Goal: Entertainment & Leisure: Browse casually

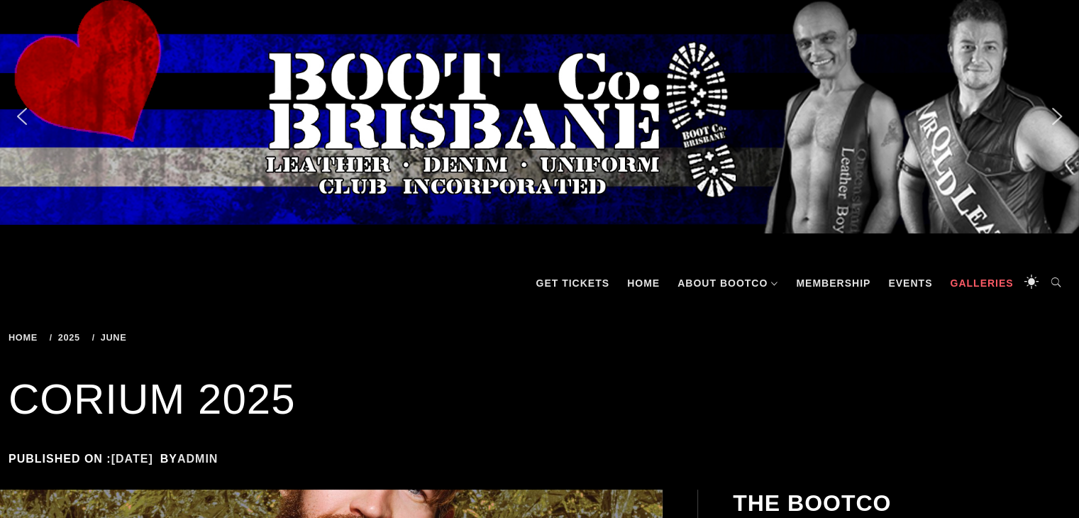
click at [997, 282] on link "Galleries" at bounding box center [981, 283] width 77 height 43
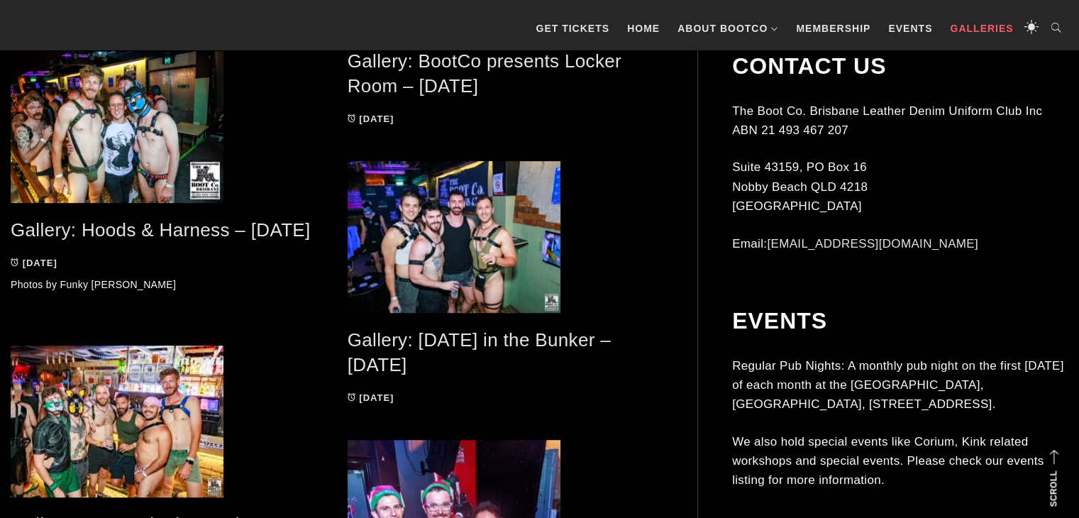
scroll to position [936, 0]
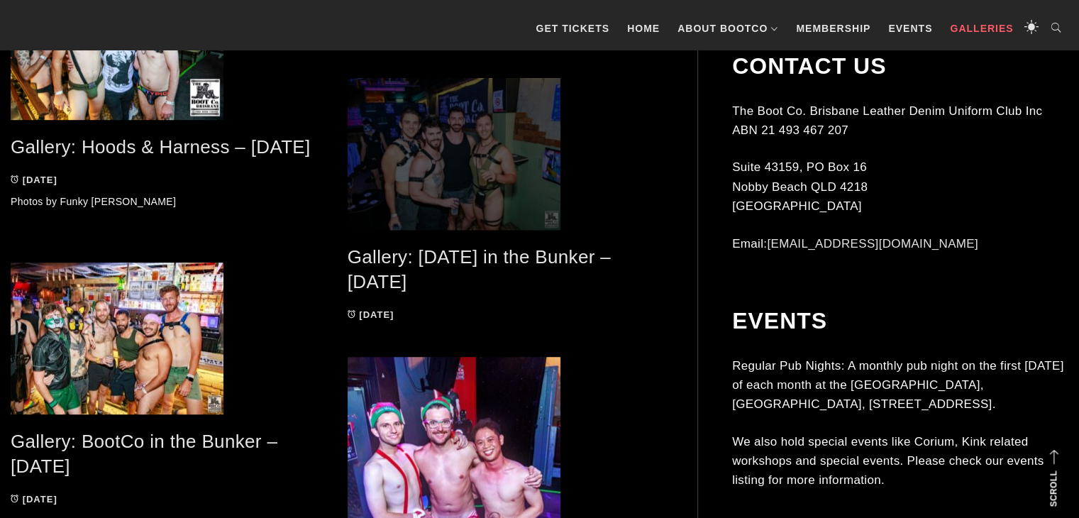
click at [485, 157] on span at bounding box center [506, 154] width 316 height 152
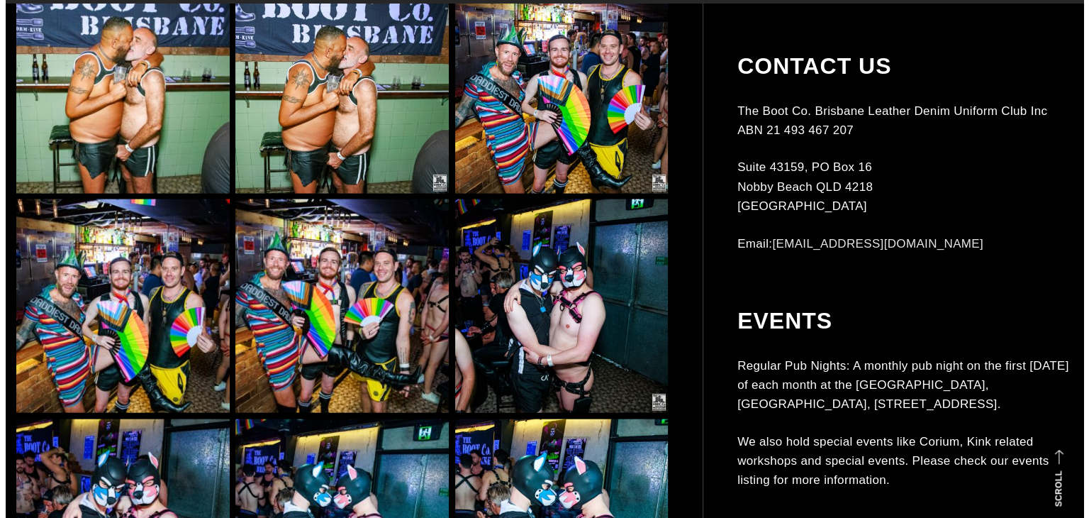
scroll to position [3118, 0]
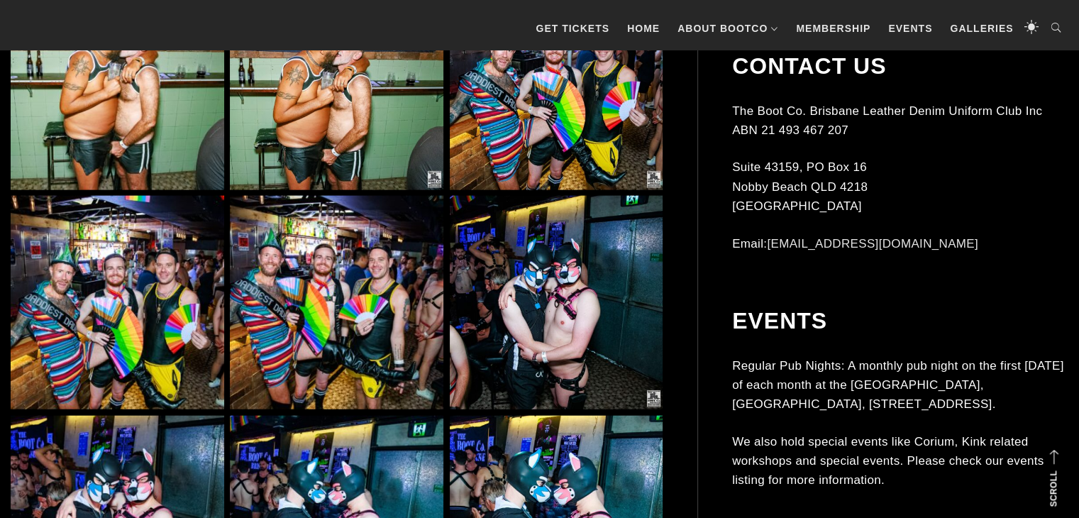
click at [396, 240] on img at bounding box center [336, 302] width 213 height 213
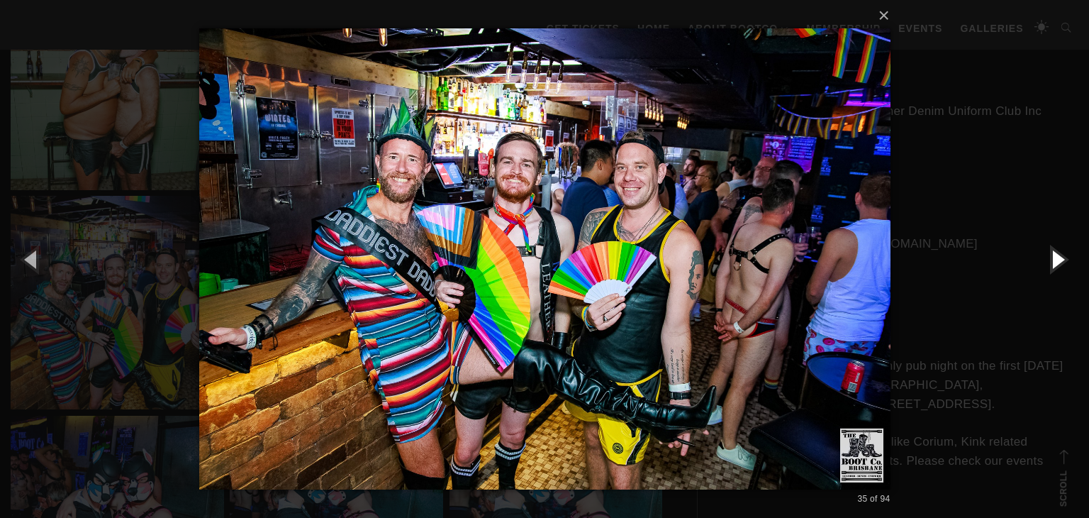
click at [1043, 270] on button "button" at bounding box center [1058, 259] width 64 height 78
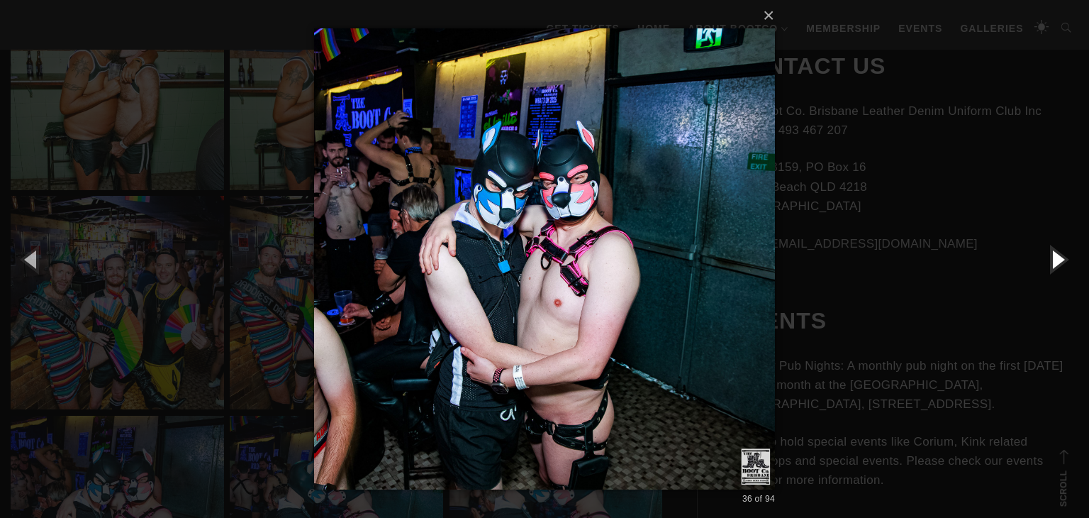
click at [1043, 270] on button "button" at bounding box center [1058, 259] width 64 height 78
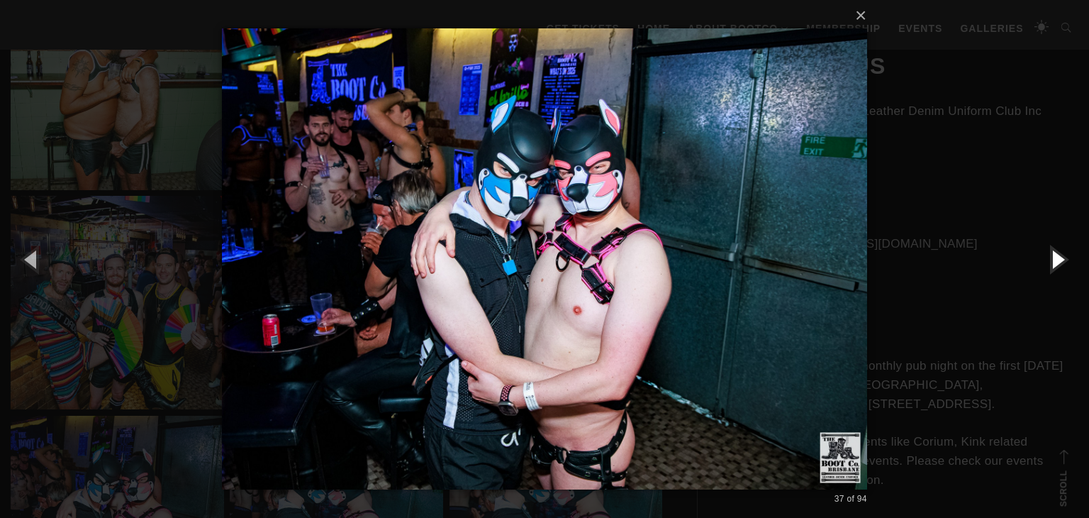
click at [1043, 270] on button "button" at bounding box center [1058, 259] width 64 height 78
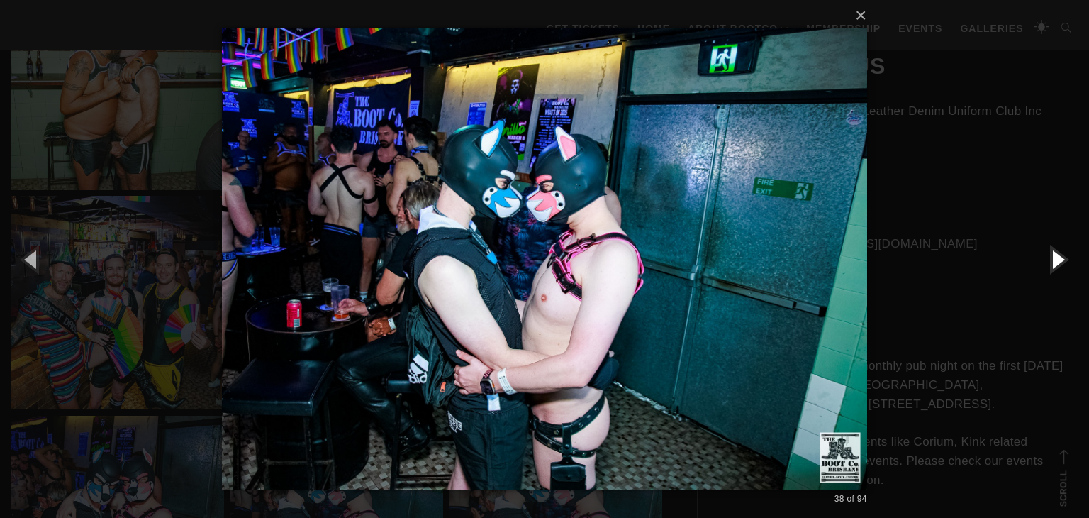
click at [1043, 270] on button "button" at bounding box center [1058, 259] width 64 height 78
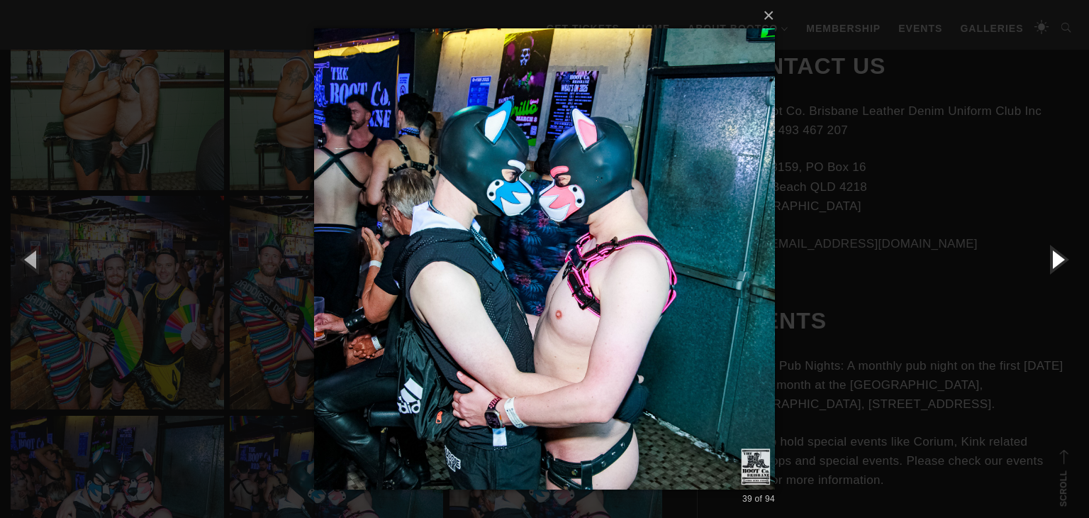
click at [1043, 270] on button "button" at bounding box center [1058, 259] width 64 height 78
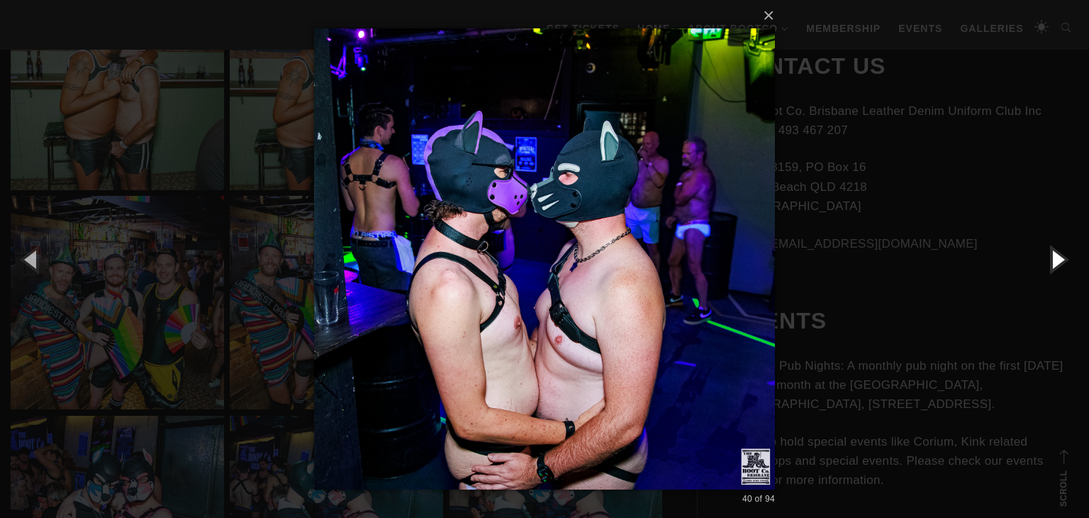
click at [1043, 270] on button "button" at bounding box center [1058, 259] width 64 height 78
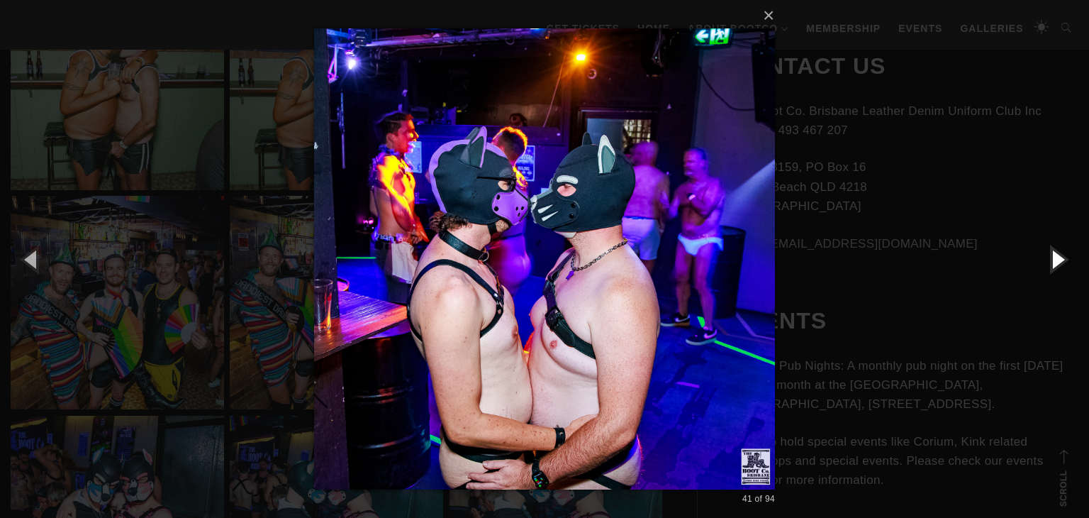
click at [1043, 270] on button "button" at bounding box center [1058, 259] width 64 height 78
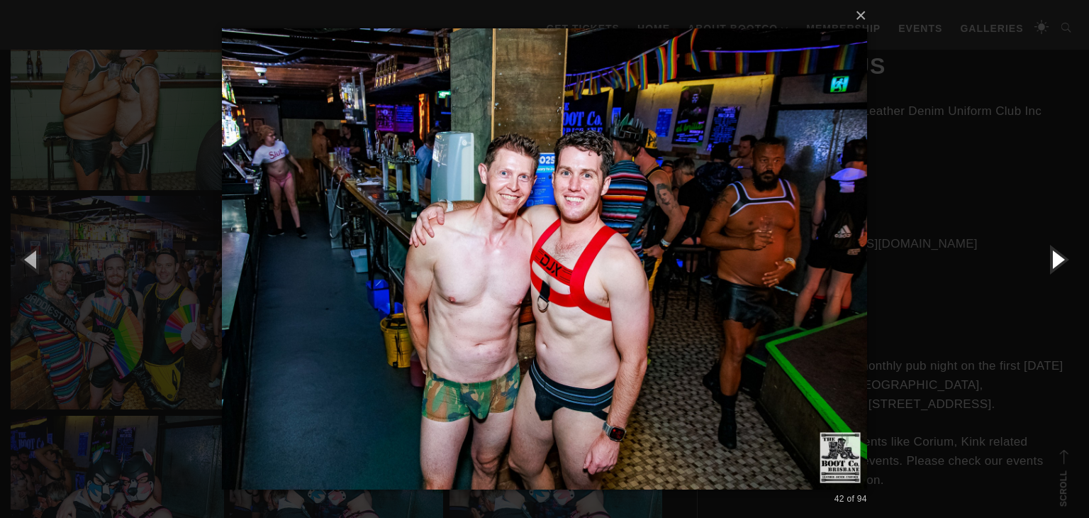
click at [1043, 270] on button "button" at bounding box center [1058, 259] width 64 height 78
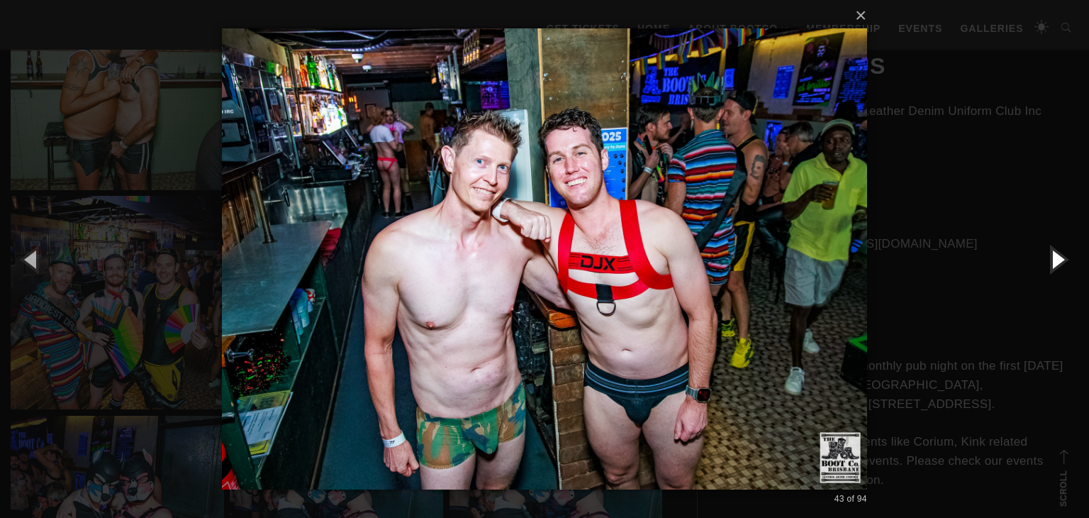
click at [1043, 270] on button "button" at bounding box center [1058, 259] width 64 height 78
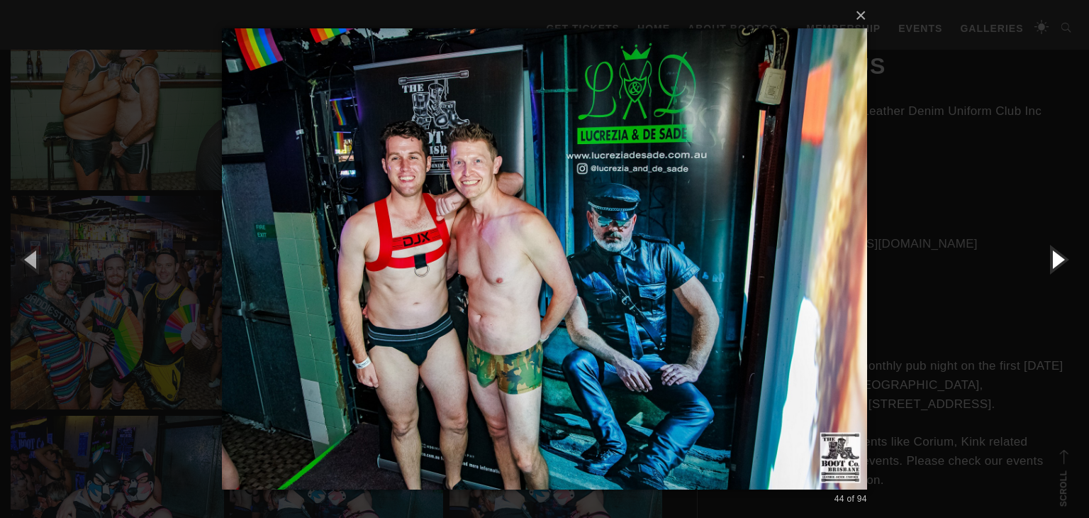
click at [1043, 270] on button "button" at bounding box center [1058, 259] width 64 height 78
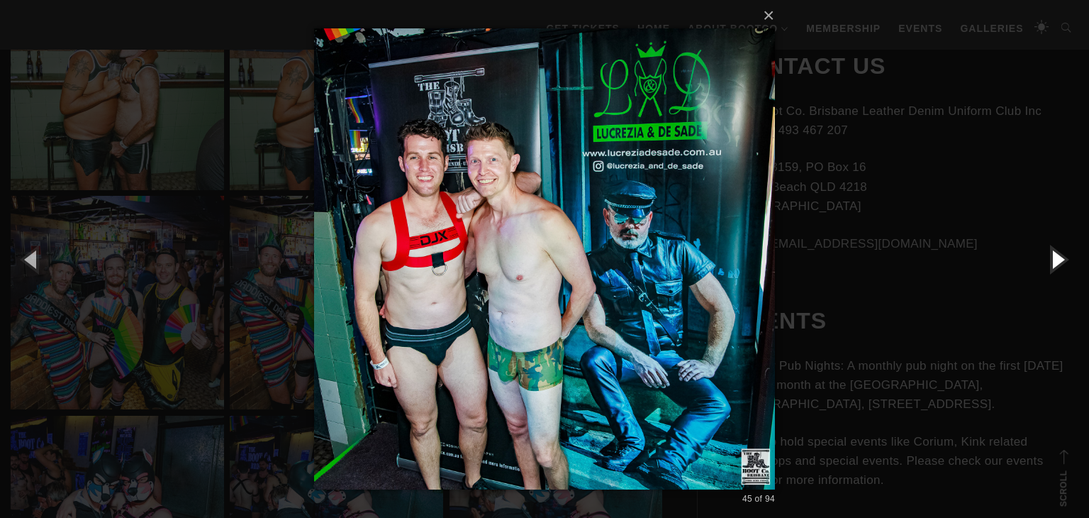
click at [1043, 270] on button "button" at bounding box center [1058, 259] width 64 height 78
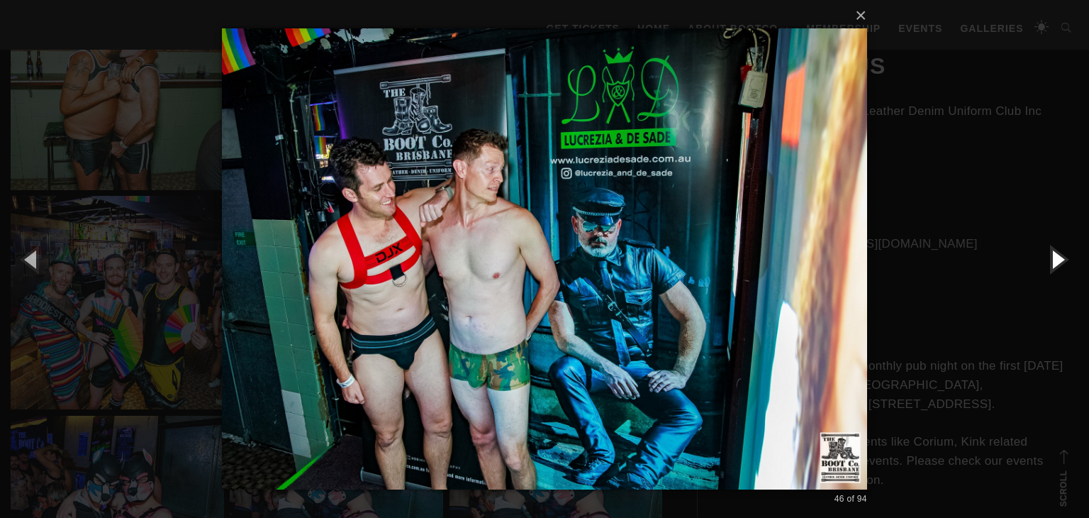
click at [1043, 270] on button "button" at bounding box center [1058, 259] width 64 height 78
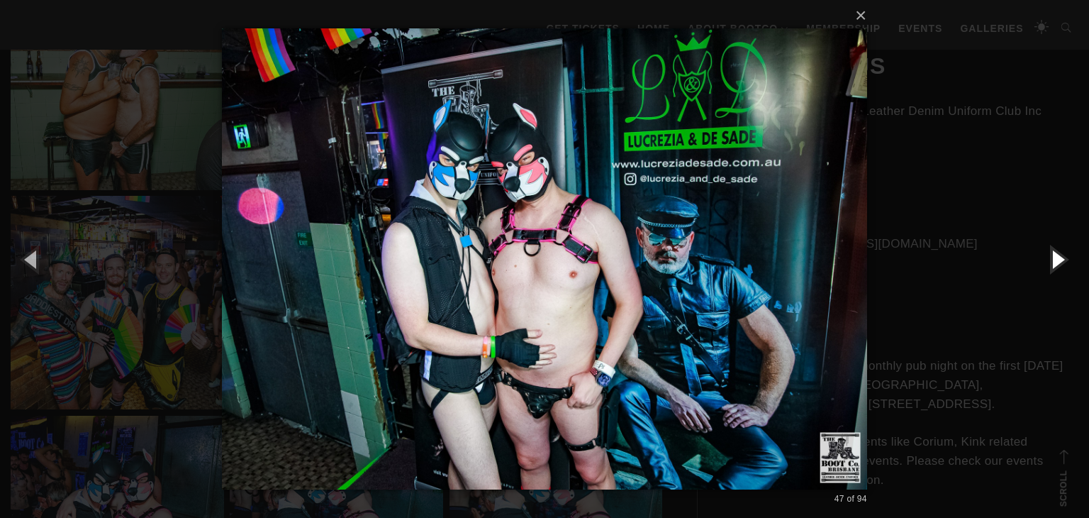
click at [1043, 270] on button "button" at bounding box center [1058, 259] width 64 height 78
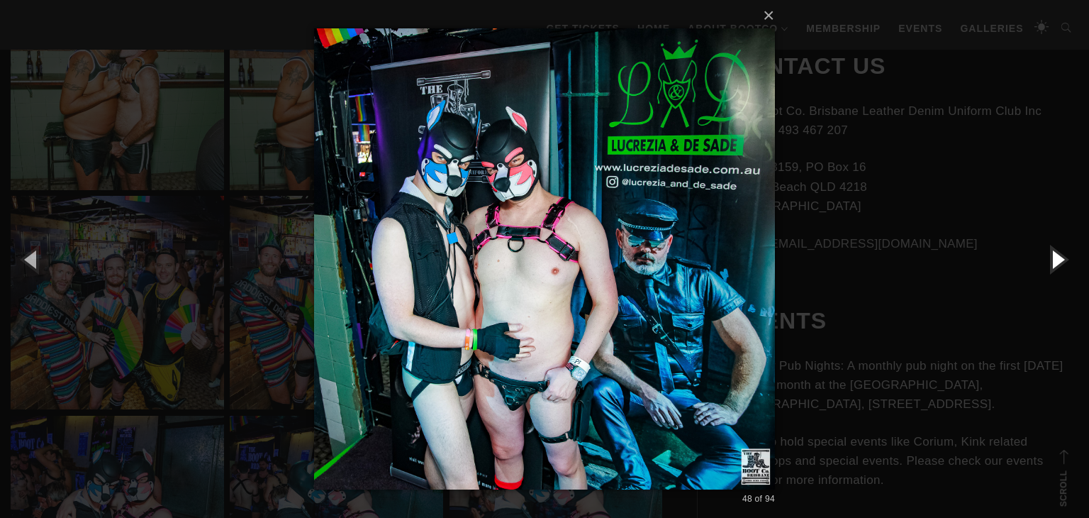
click at [1043, 270] on button "button" at bounding box center [1058, 259] width 64 height 78
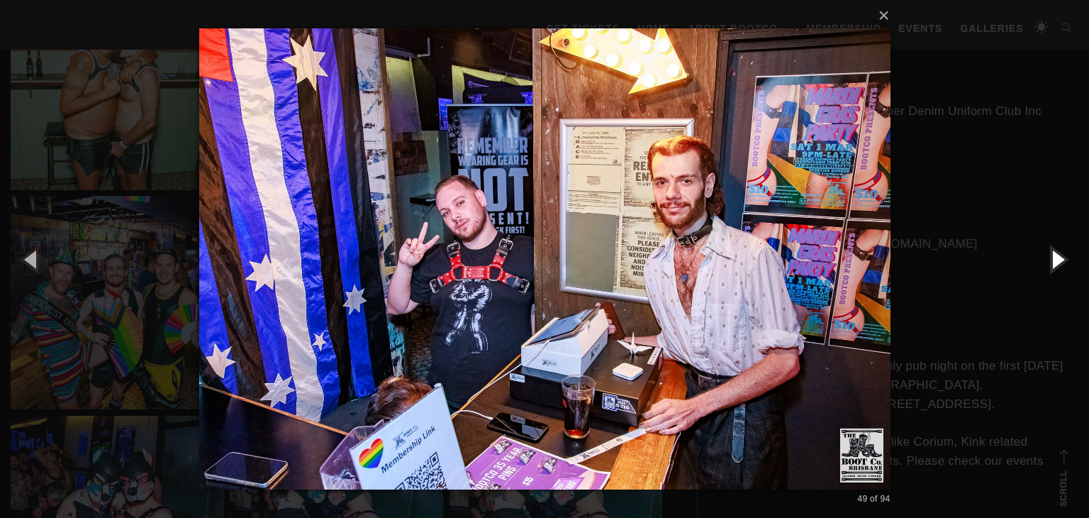
click at [1043, 270] on button "button" at bounding box center [1058, 259] width 64 height 78
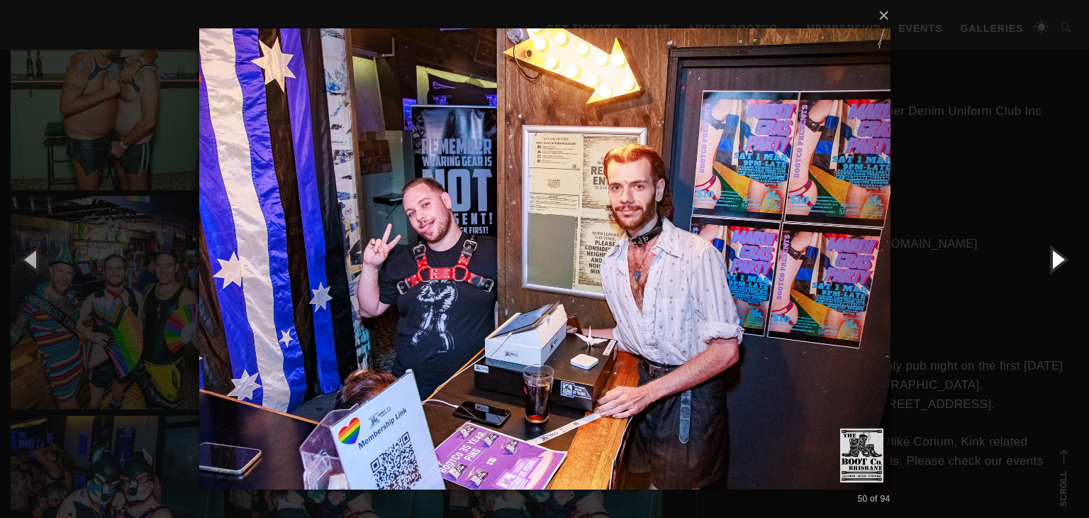
click at [1043, 270] on button "button" at bounding box center [1058, 259] width 64 height 78
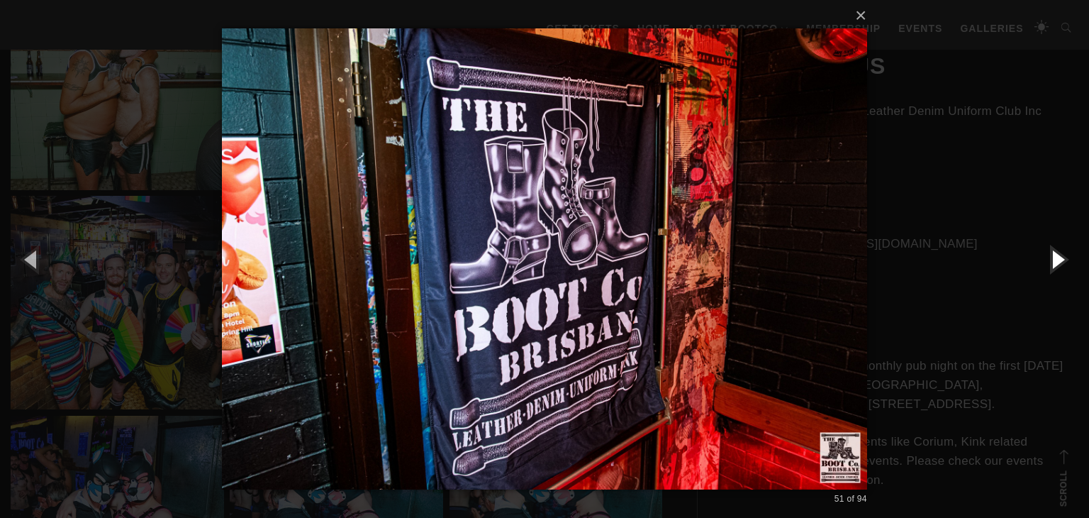
click at [1043, 270] on button "button" at bounding box center [1058, 259] width 64 height 78
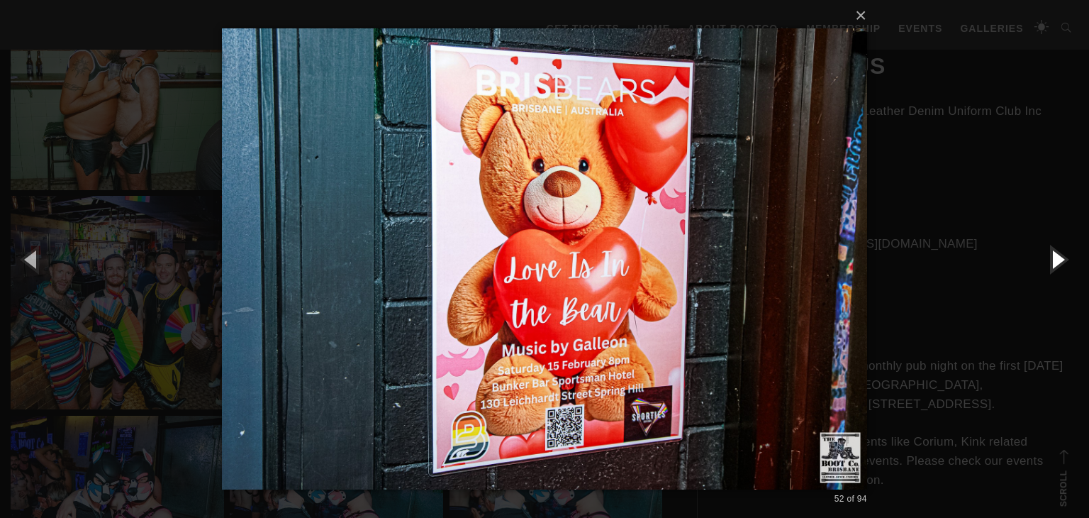
click at [1043, 270] on button "button" at bounding box center [1058, 259] width 64 height 78
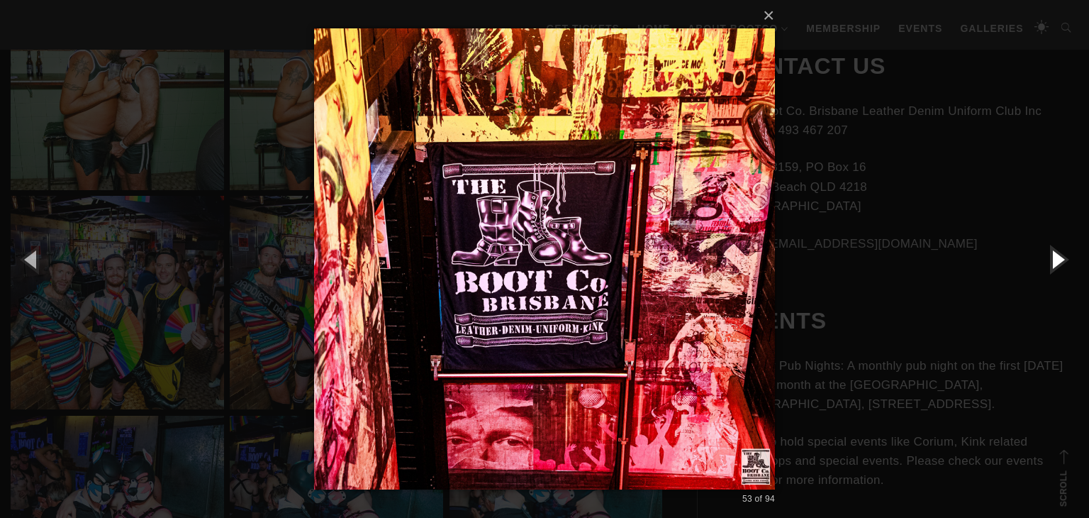
click at [1043, 270] on button "button" at bounding box center [1058, 259] width 64 height 78
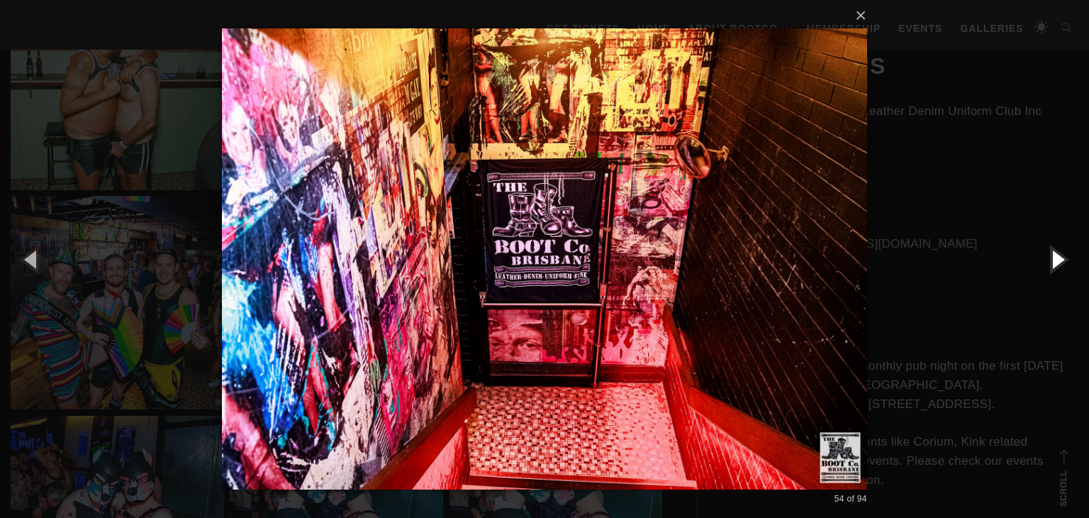
click at [1043, 270] on button "button" at bounding box center [1058, 259] width 64 height 78
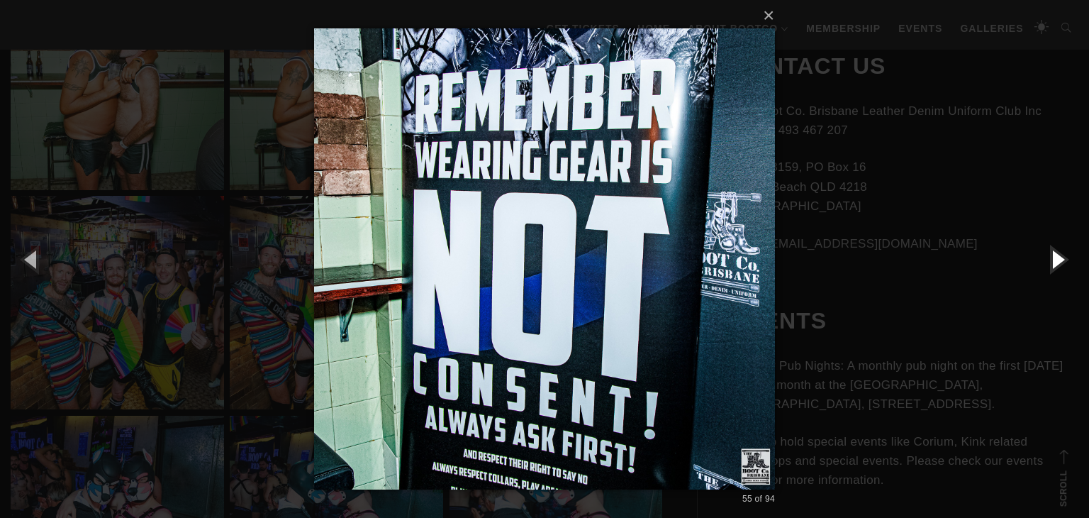
click at [1043, 270] on button "button" at bounding box center [1058, 259] width 64 height 78
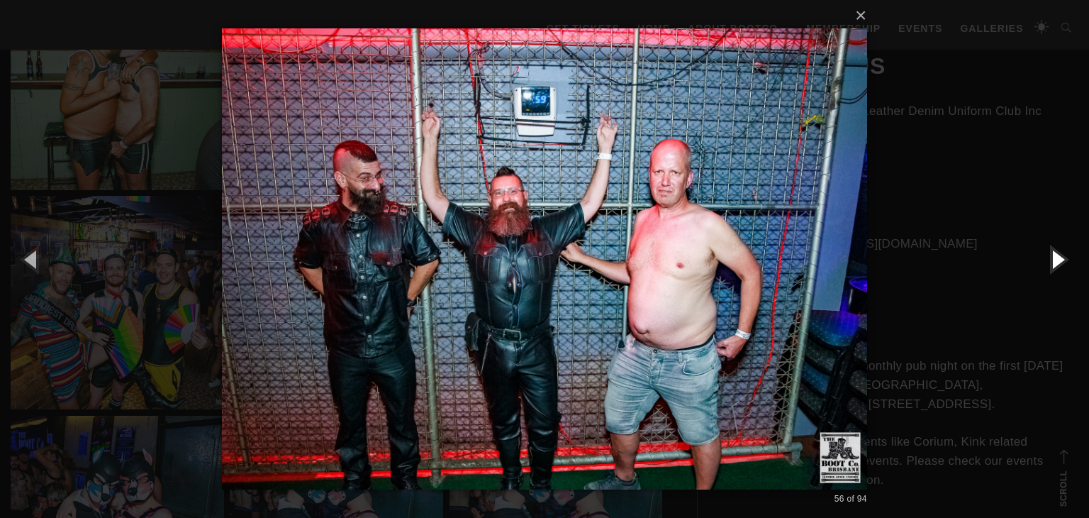
click at [1043, 270] on button "button" at bounding box center [1058, 259] width 64 height 78
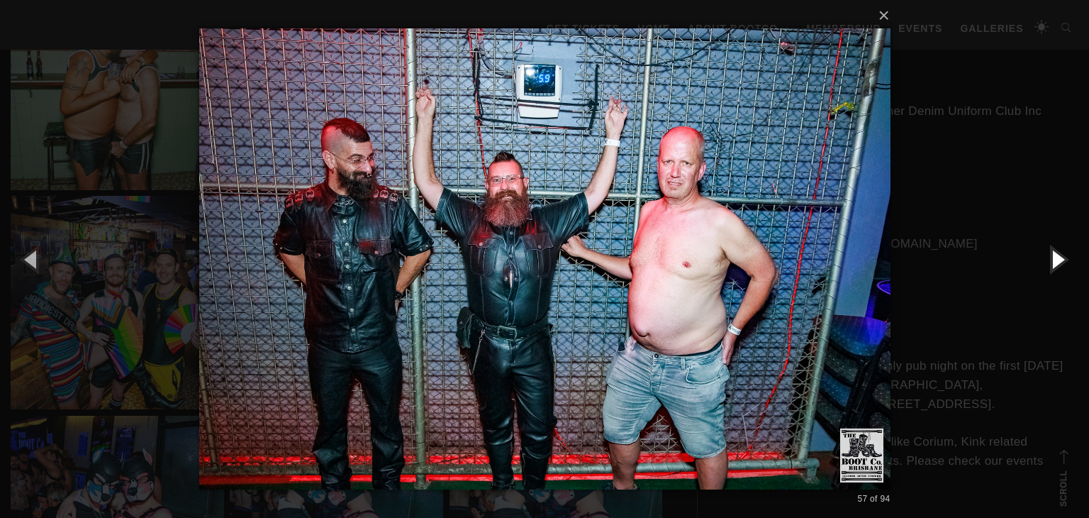
click at [1043, 270] on button "button" at bounding box center [1058, 259] width 64 height 78
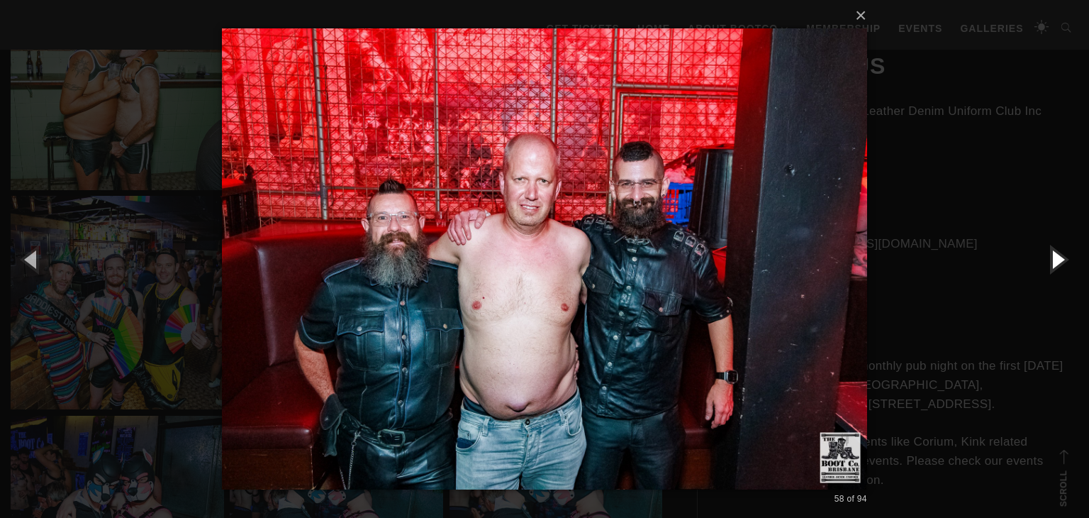
click at [1043, 270] on button "button" at bounding box center [1058, 259] width 64 height 78
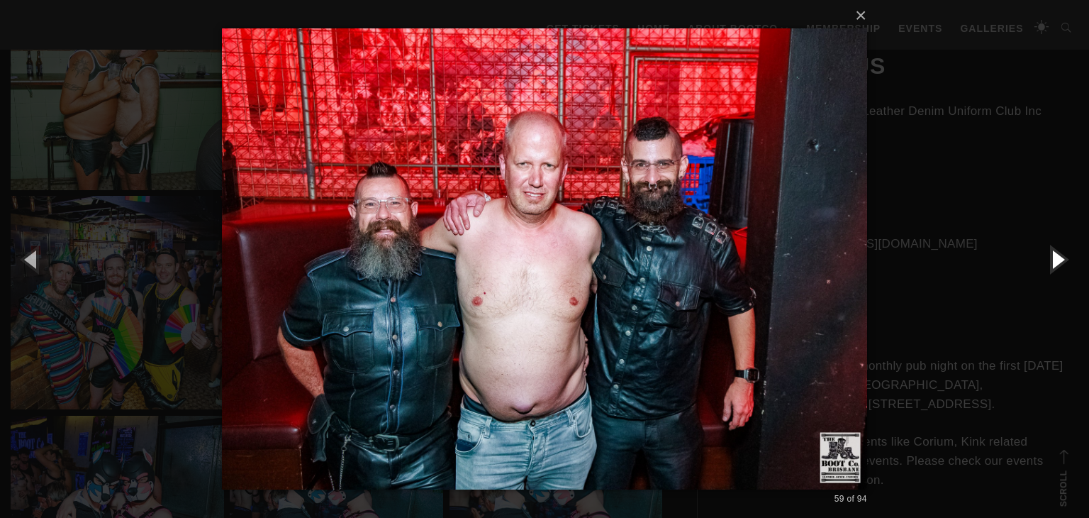
click at [1043, 270] on button "button" at bounding box center [1058, 259] width 64 height 78
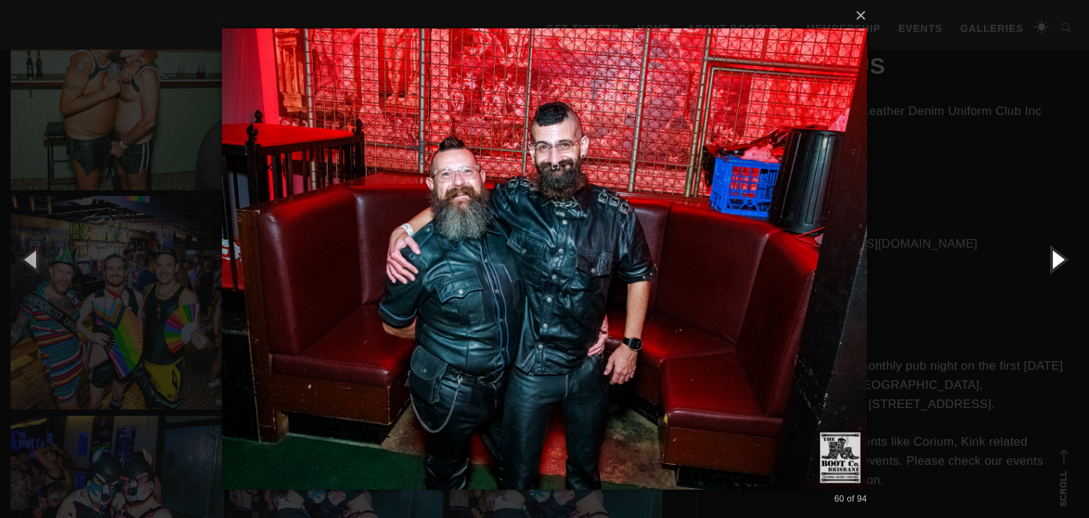
click at [1043, 270] on button "button" at bounding box center [1058, 259] width 64 height 78
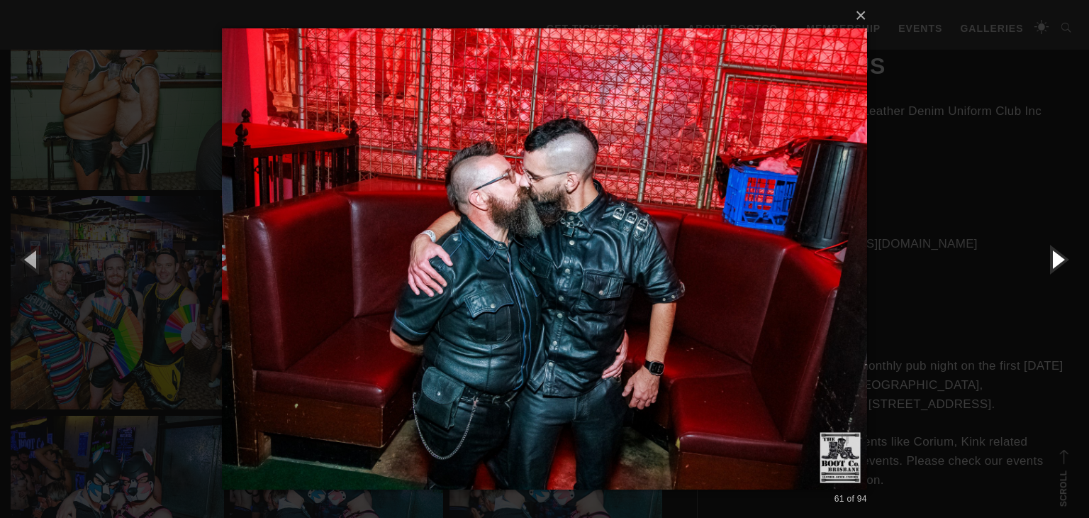
click at [1043, 270] on button "button" at bounding box center [1058, 259] width 64 height 78
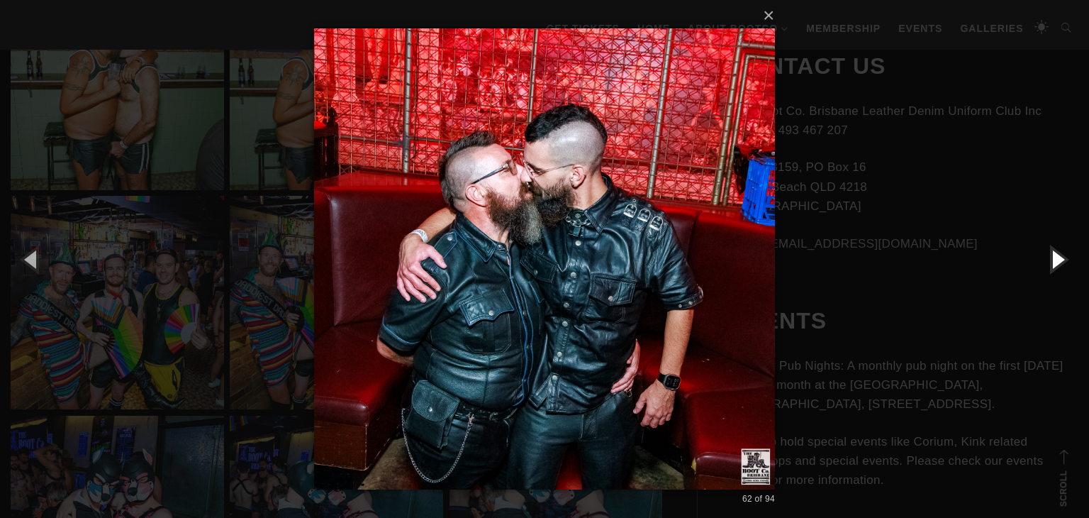
click at [1043, 270] on button "button" at bounding box center [1058, 259] width 64 height 78
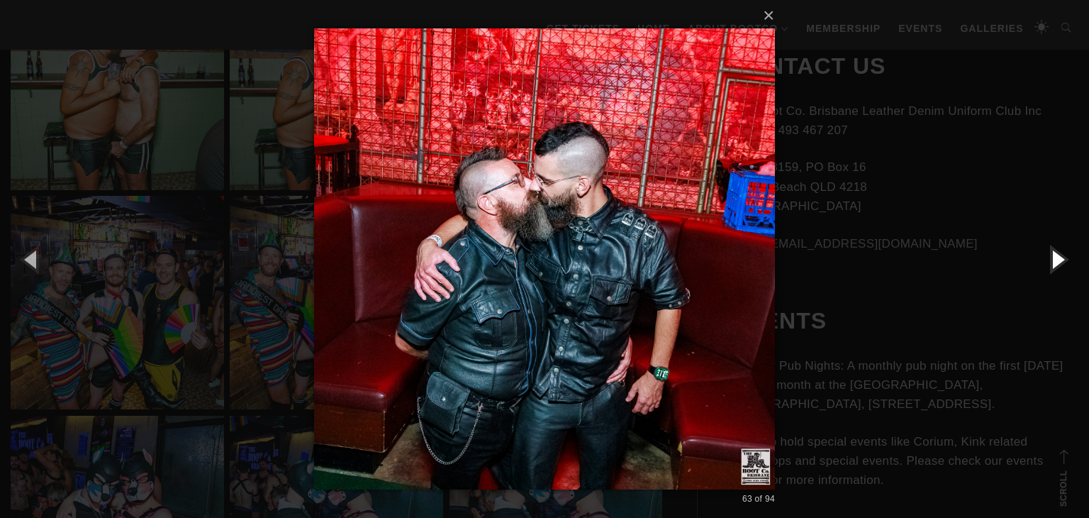
click at [1043, 270] on button "button" at bounding box center [1058, 259] width 64 height 78
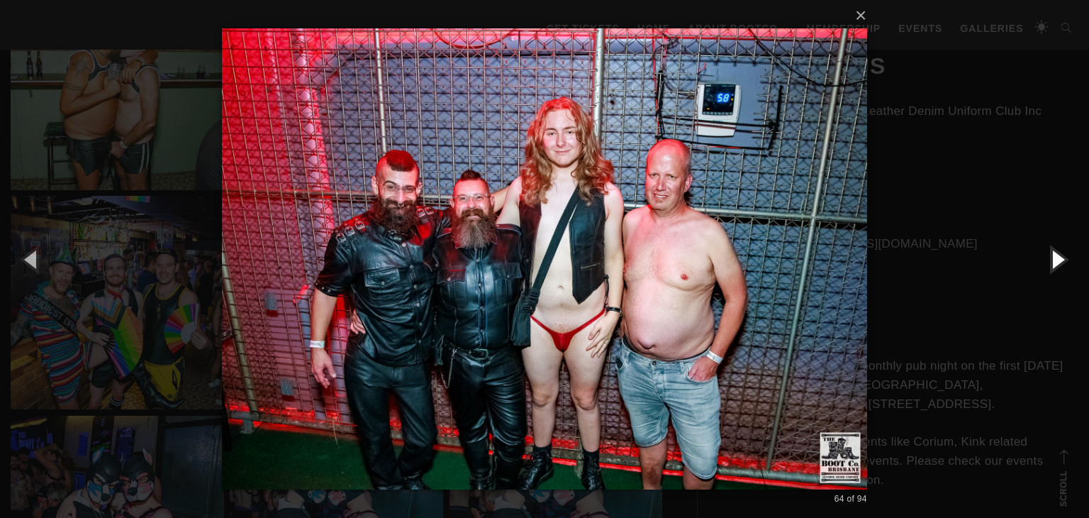
click at [1043, 270] on button "button" at bounding box center [1058, 259] width 64 height 78
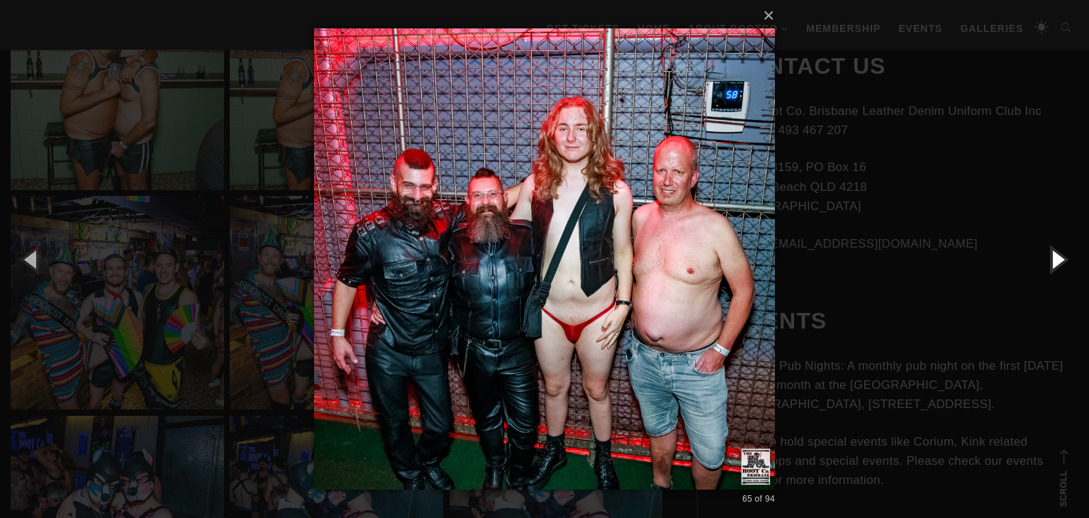
click at [1043, 270] on button "button" at bounding box center [1058, 259] width 64 height 78
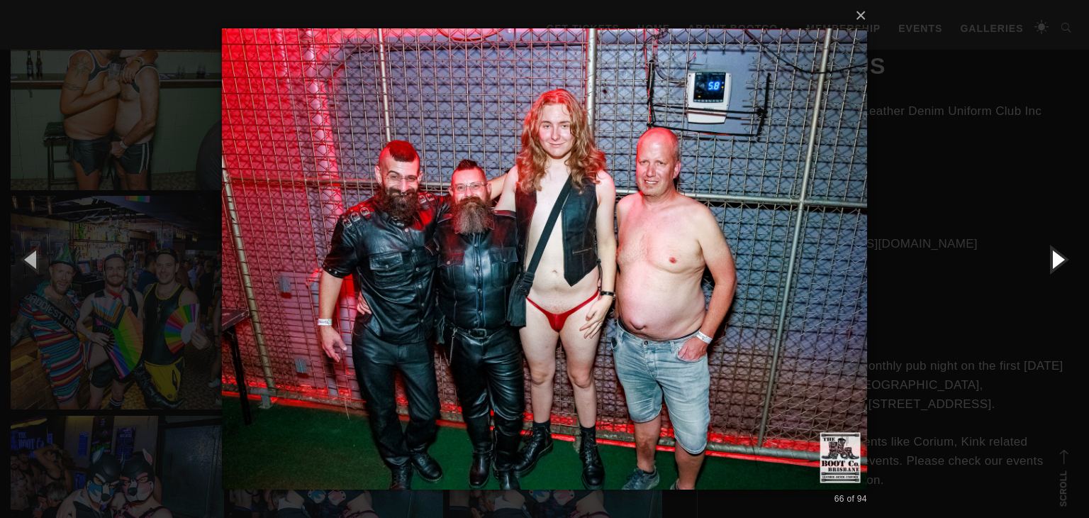
click at [1043, 270] on button "button" at bounding box center [1058, 259] width 64 height 78
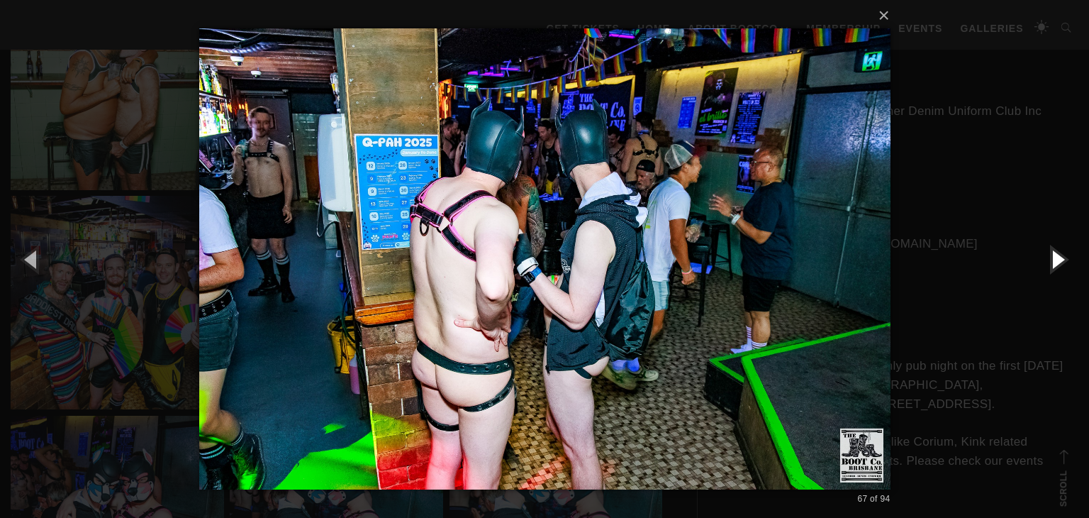
click at [1043, 270] on button "button" at bounding box center [1058, 259] width 64 height 78
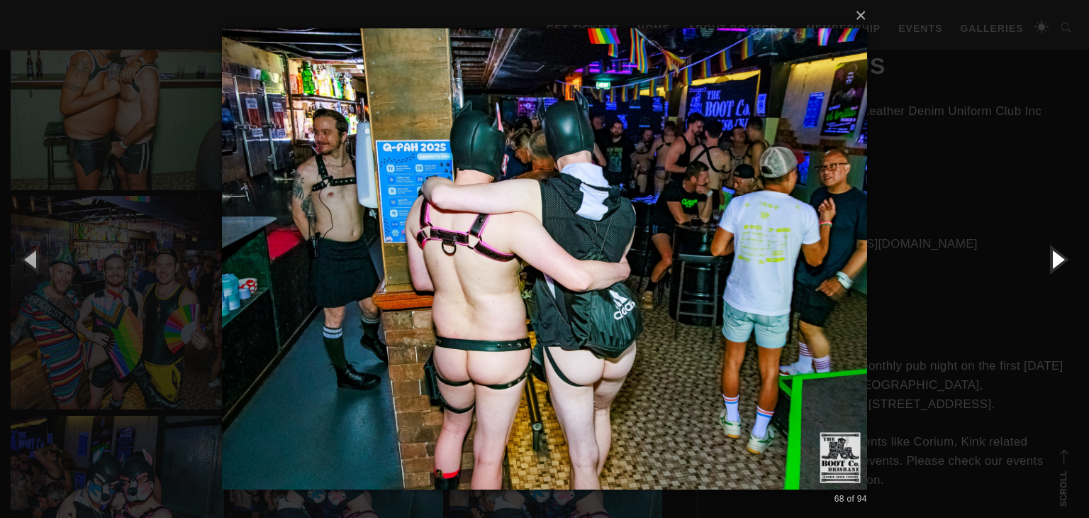
click at [1043, 270] on button "button" at bounding box center [1058, 259] width 64 height 78
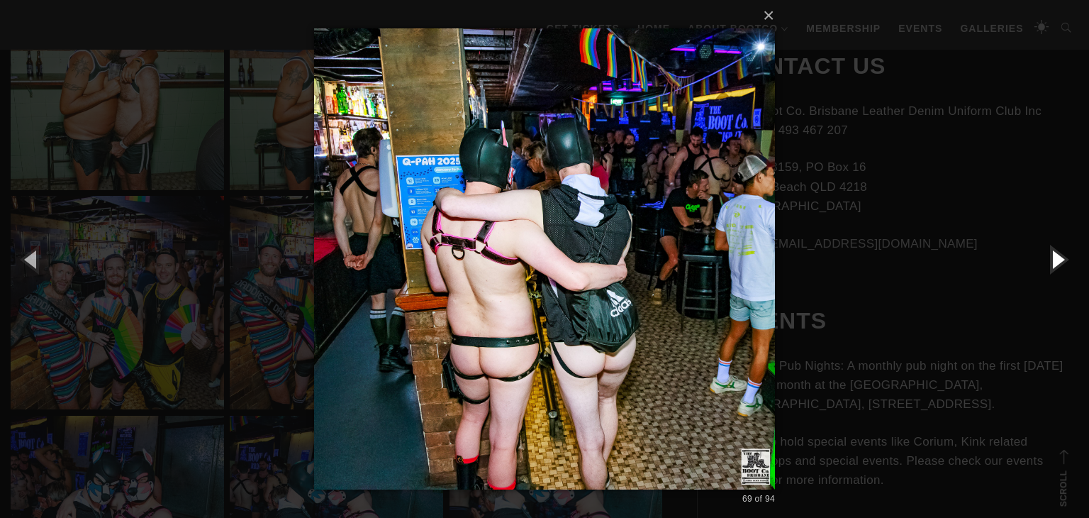
click at [1043, 270] on button "button" at bounding box center [1058, 259] width 64 height 78
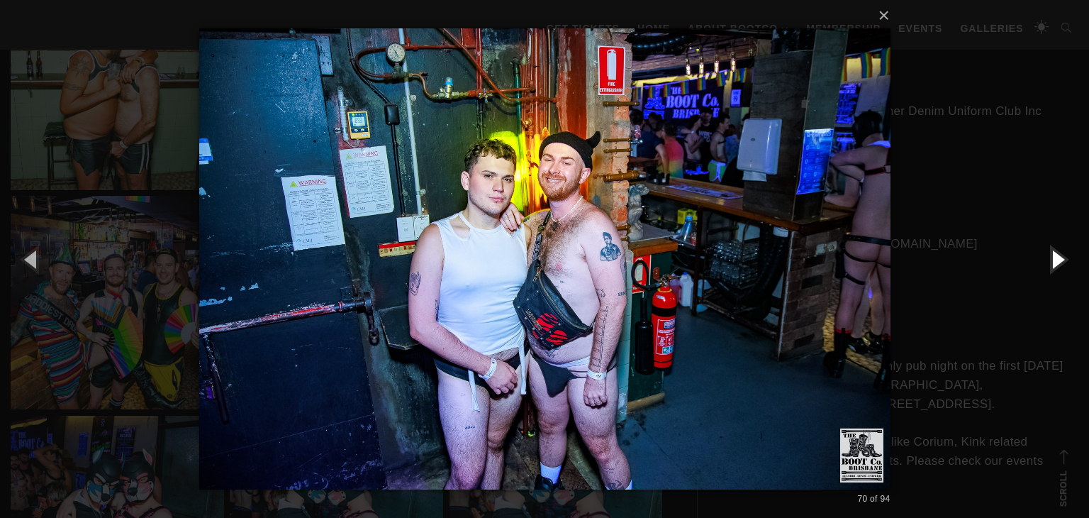
click at [1043, 270] on button "button" at bounding box center [1058, 259] width 64 height 78
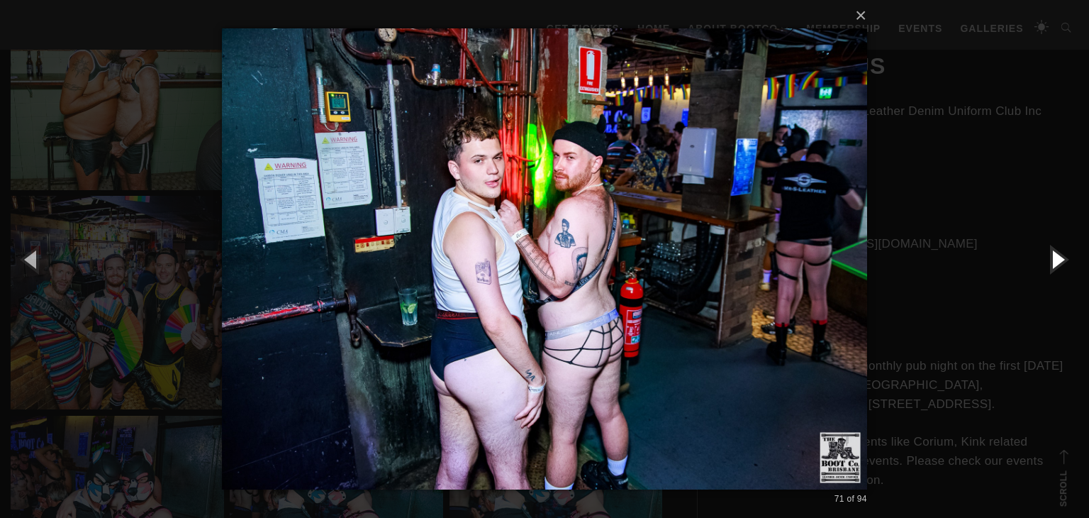
click at [1043, 270] on button "button" at bounding box center [1058, 259] width 64 height 78
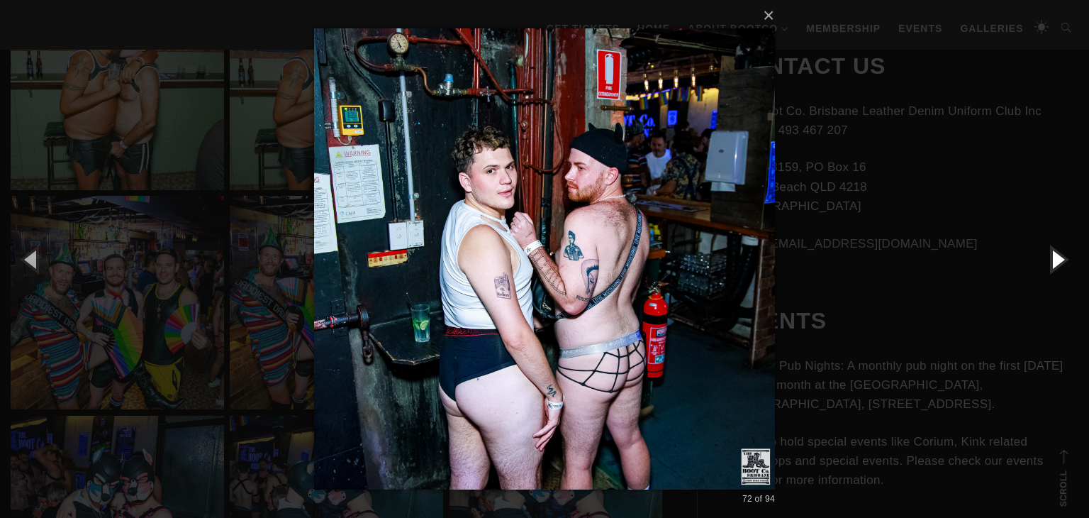
click at [1043, 270] on button "button" at bounding box center [1058, 259] width 64 height 78
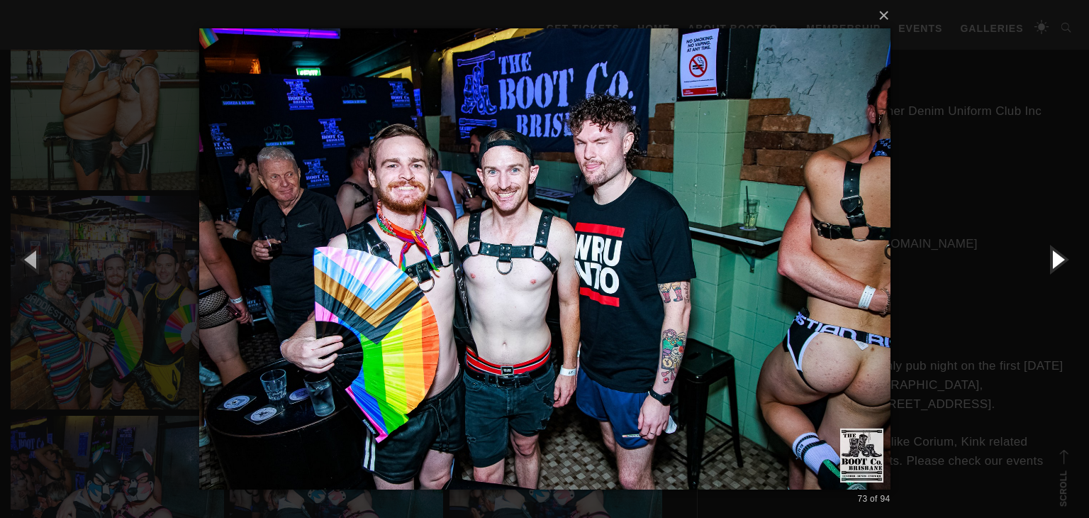
click at [1043, 270] on button "button" at bounding box center [1058, 259] width 64 height 78
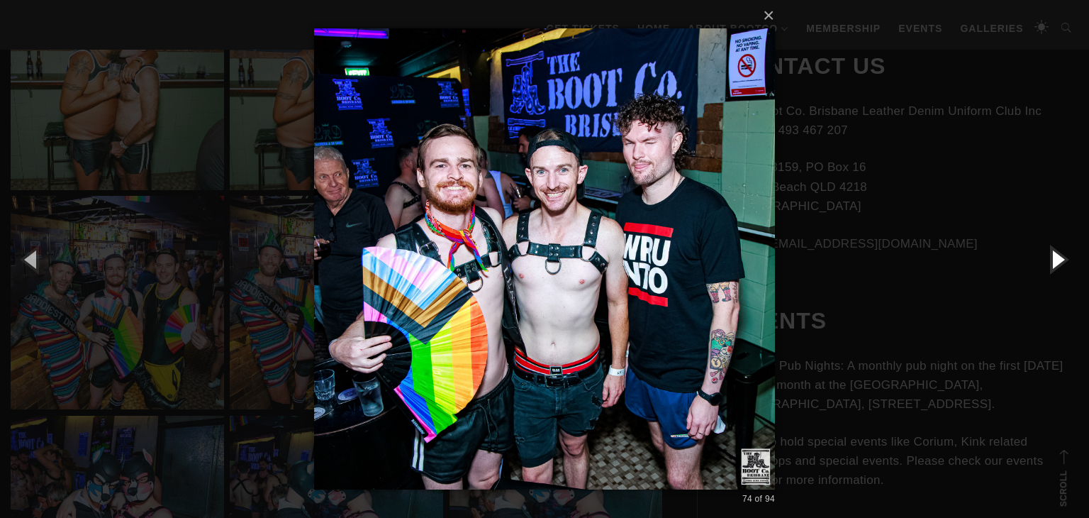
click at [1043, 270] on button "button" at bounding box center [1058, 259] width 64 height 78
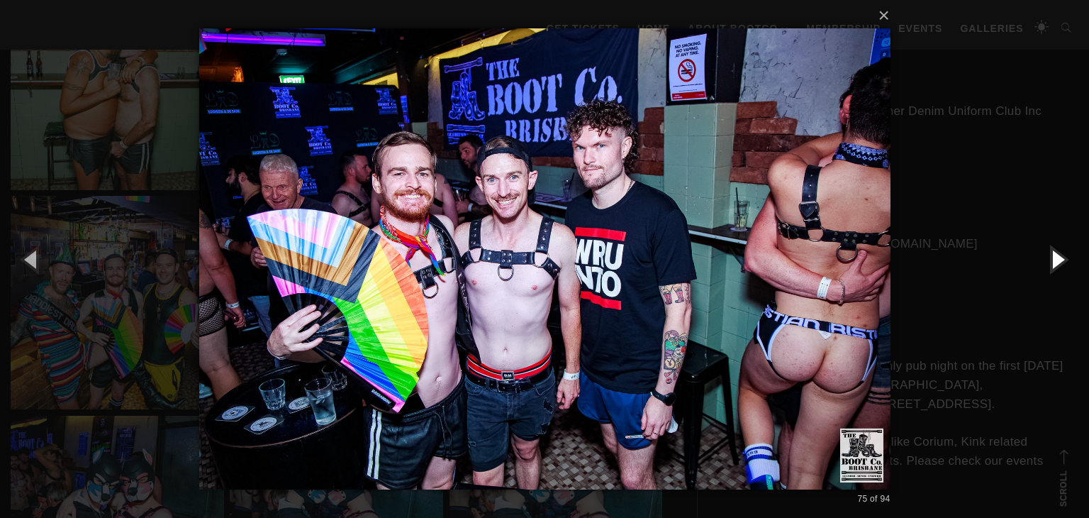
click at [1043, 270] on button "button" at bounding box center [1058, 259] width 64 height 78
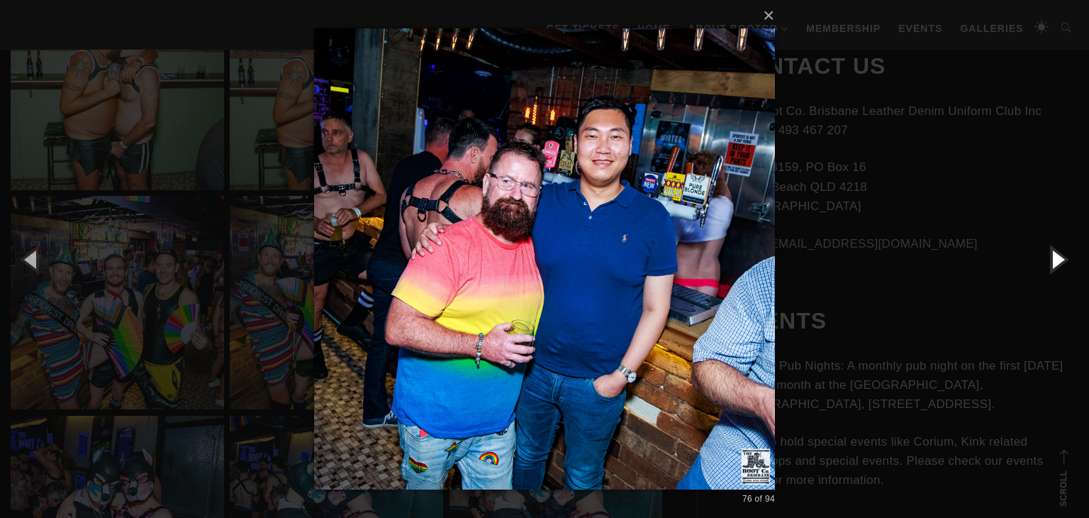
click at [1043, 270] on button "button" at bounding box center [1058, 259] width 64 height 78
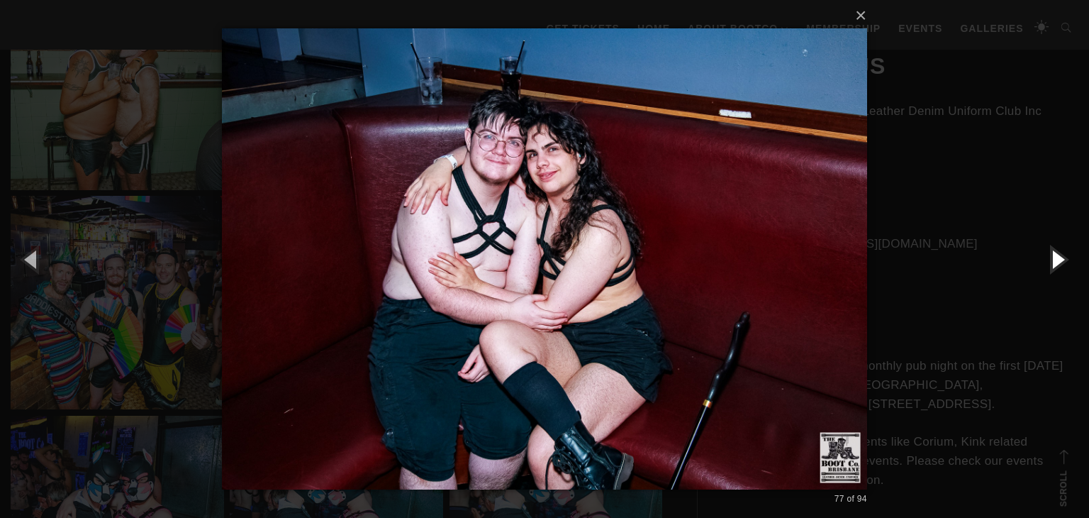
click at [1043, 270] on button "button" at bounding box center [1058, 259] width 64 height 78
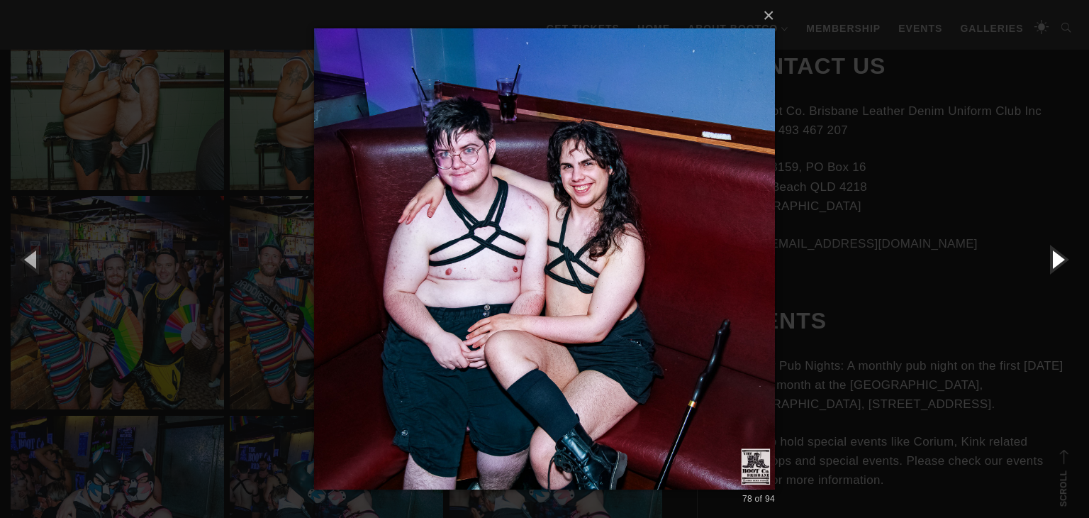
click at [1043, 270] on button "button" at bounding box center [1058, 259] width 64 height 78
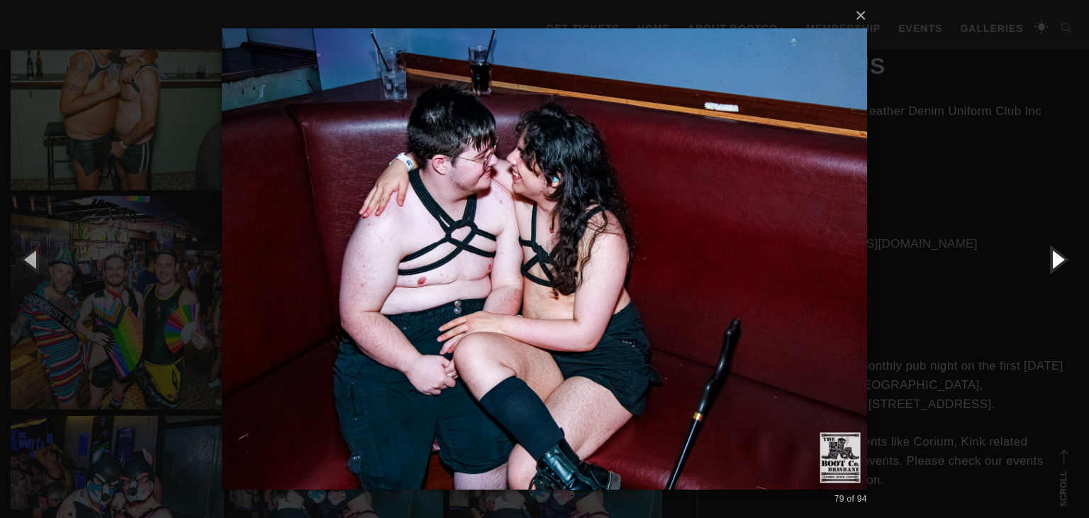
click at [1043, 270] on button "button" at bounding box center [1058, 259] width 64 height 78
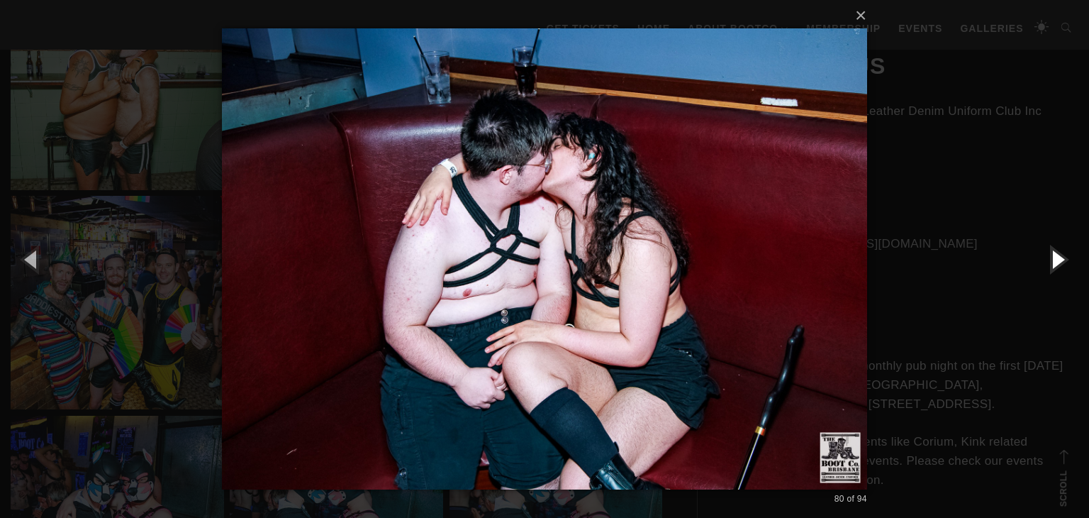
click at [1043, 270] on button "button" at bounding box center [1058, 259] width 64 height 78
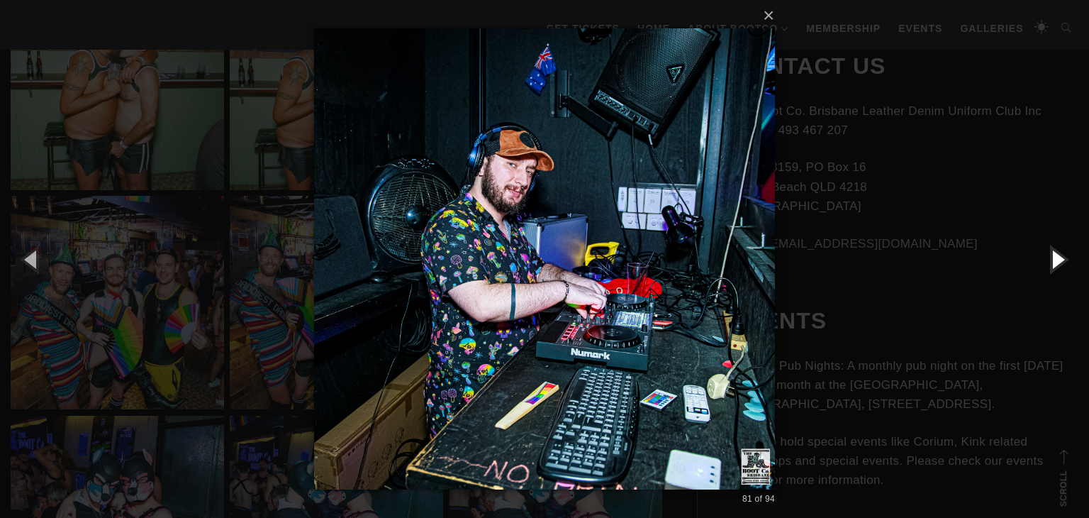
click at [1043, 270] on button "button" at bounding box center [1058, 259] width 64 height 78
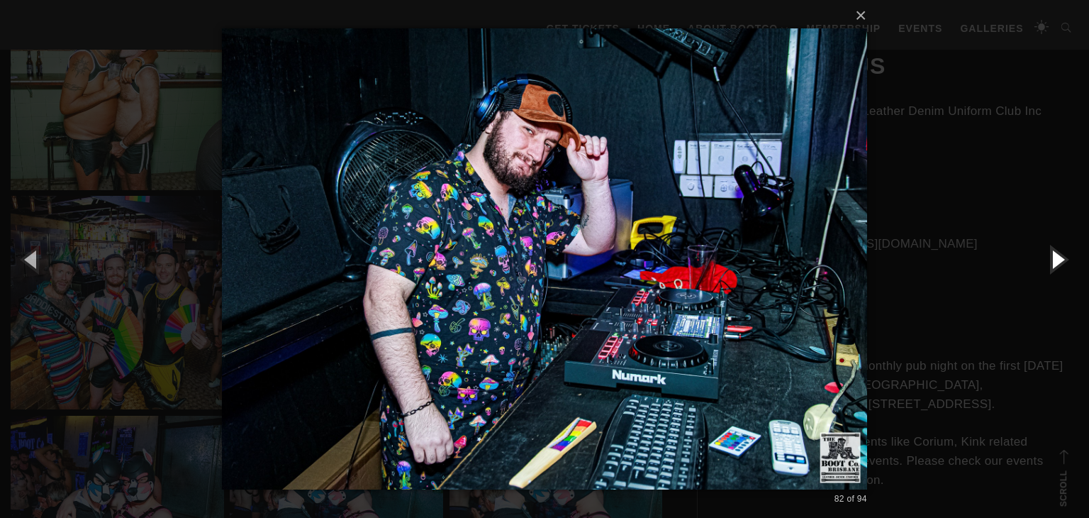
click at [1043, 270] on button "button" at bounding box center [1058, 259] width 64 height 78
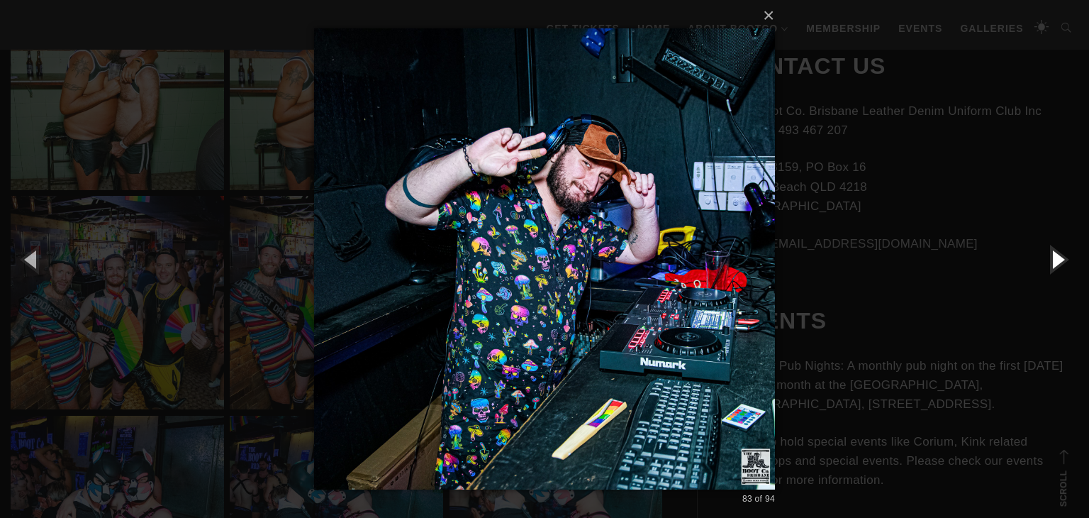
click at [1043, 270] on button "button" at bounding box center [1058, 259] width 64 height 78
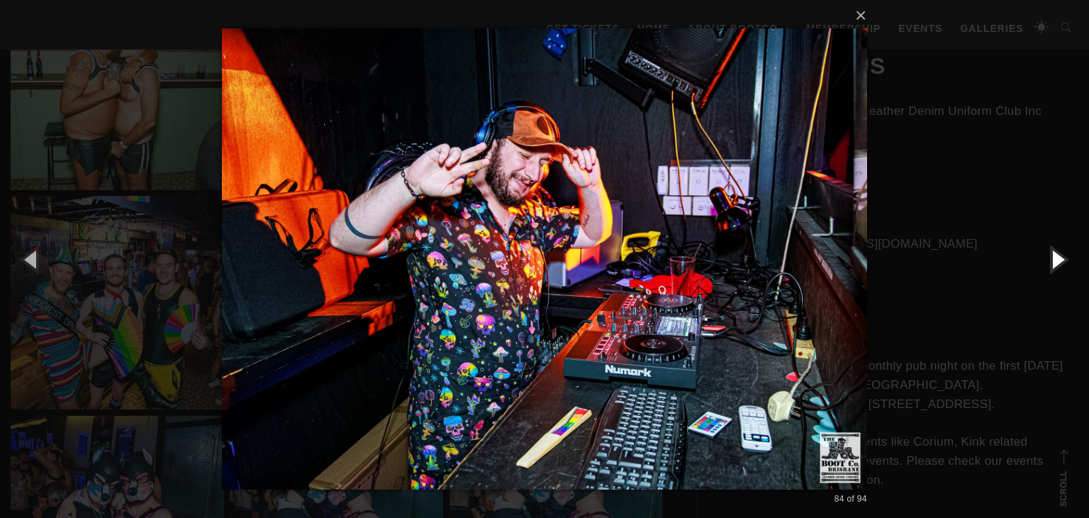
click at [1043, 270] on button "button" at bounding box center [1058, 259] width 64 height 78
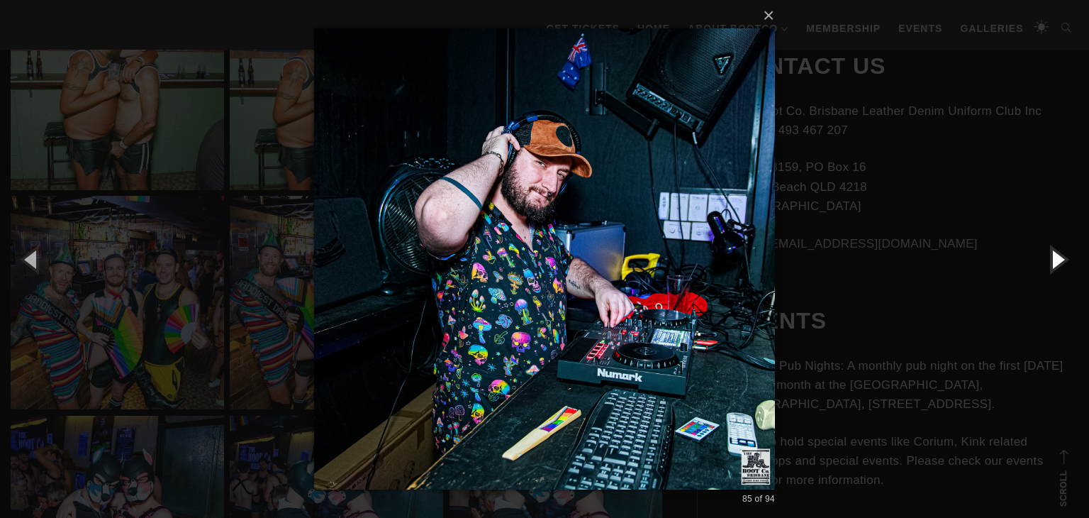
click at [1043, 270] on button "button" at bounding box center [1058, 259] width 64 height 78
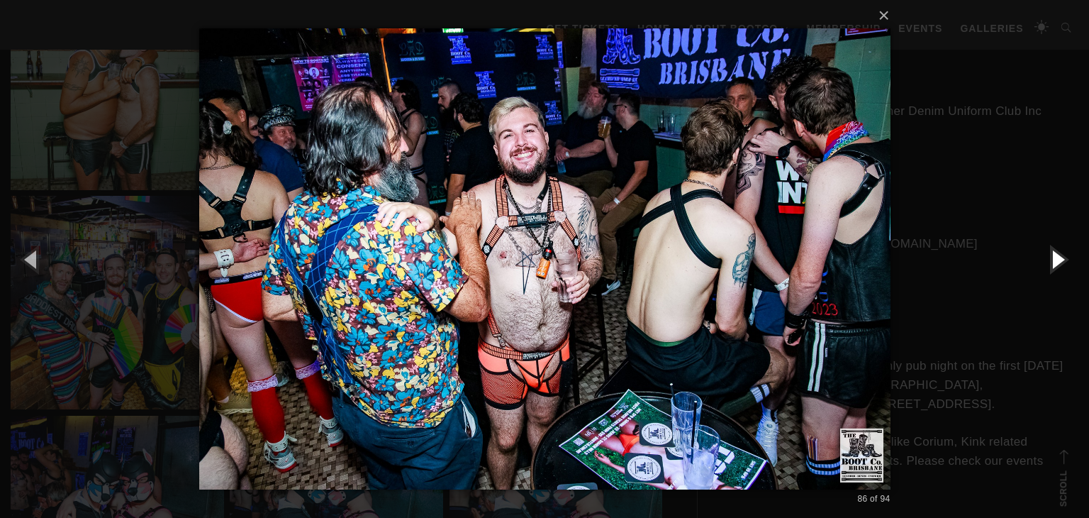
click at [1043, 270] on button "button" at bounding box center [1058, 259] width 64 height 78
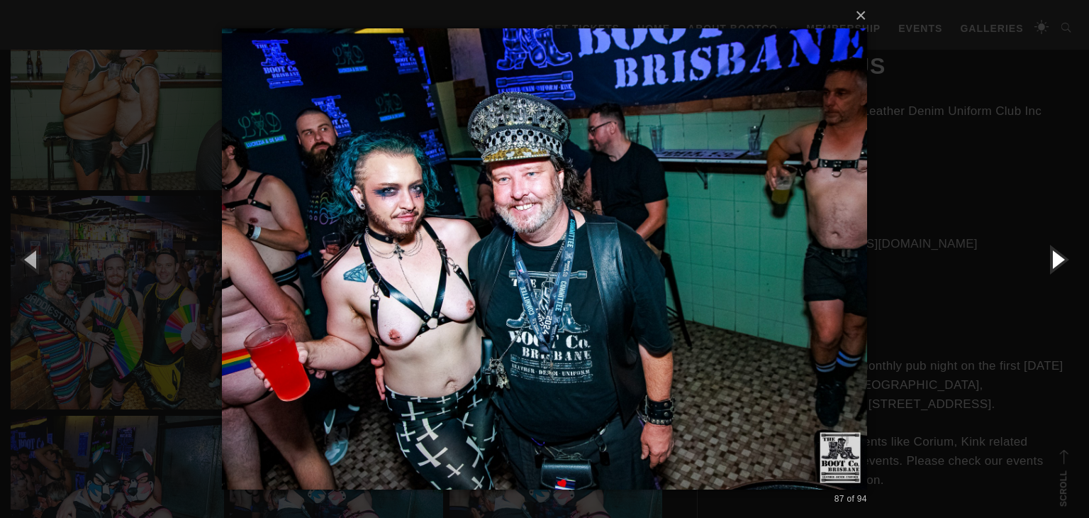
click at [1043, 270] on button "button" at bounding box center [1058, 259] width 64 height 78
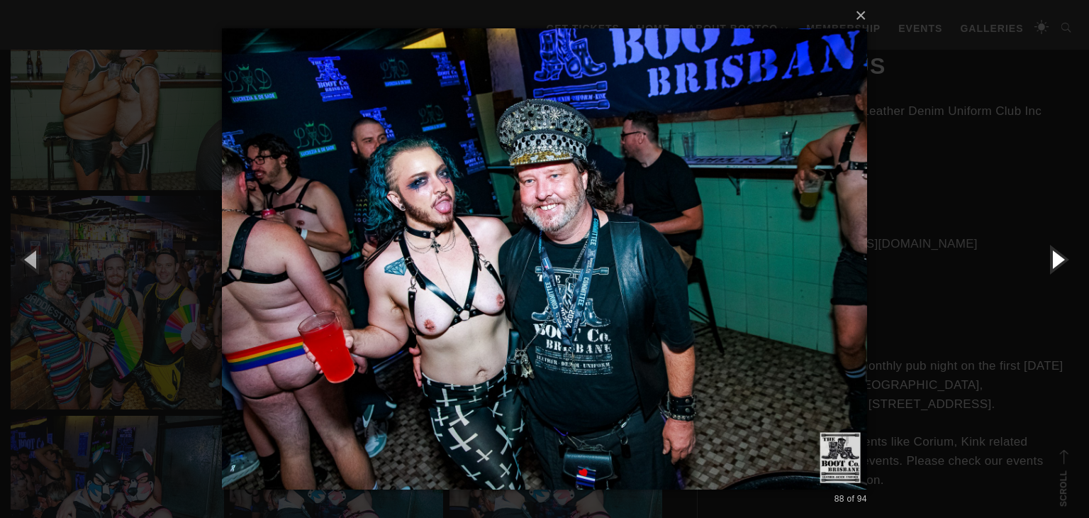
click at [1043, 270] on button "button" at bounding box center [1058, 259] width 64 height 78
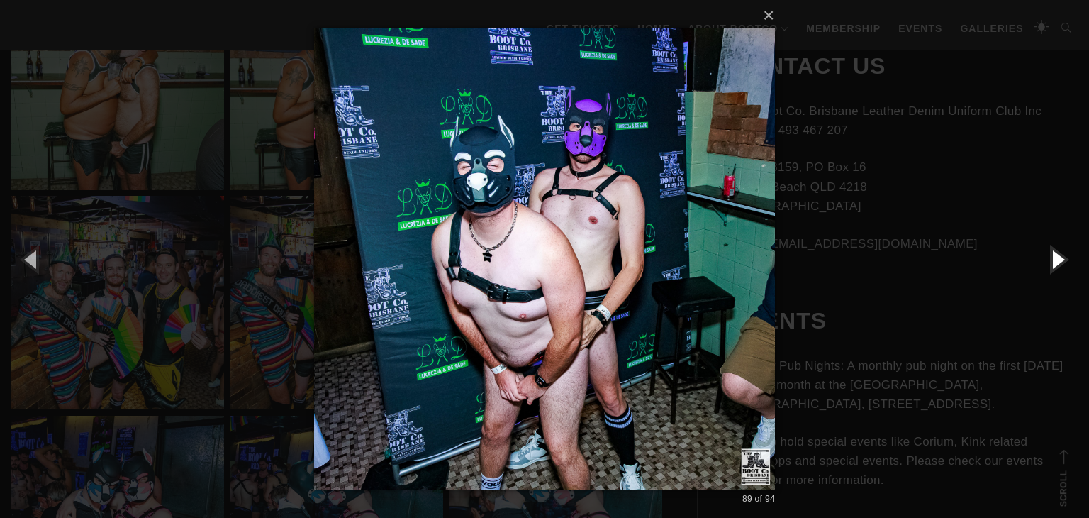
click at [1043, 270] on button "button" at bounding box center [1058, 259] width 64 height 78
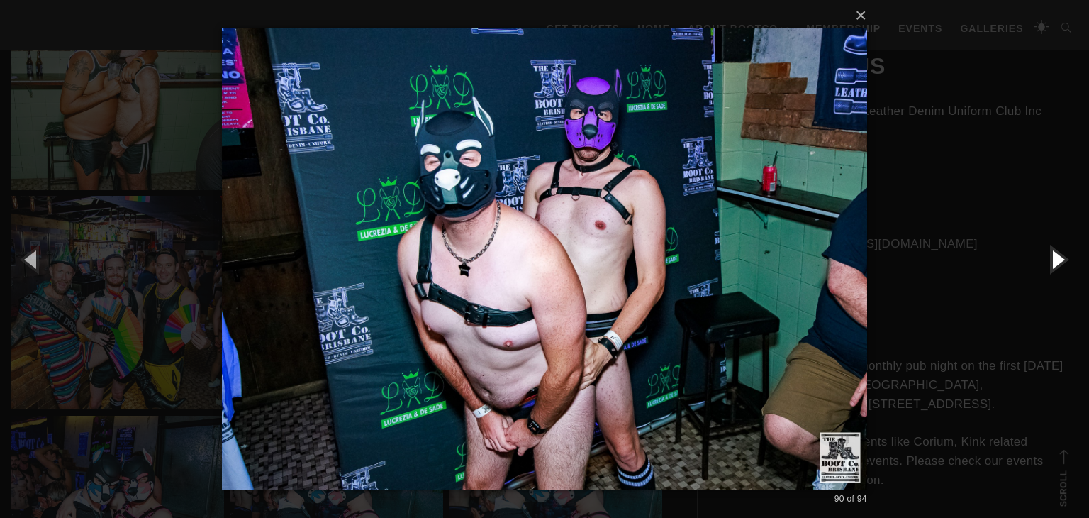
click at [1043, 270] on button "button" at bounding box center [1058, 259] width 64 height 78
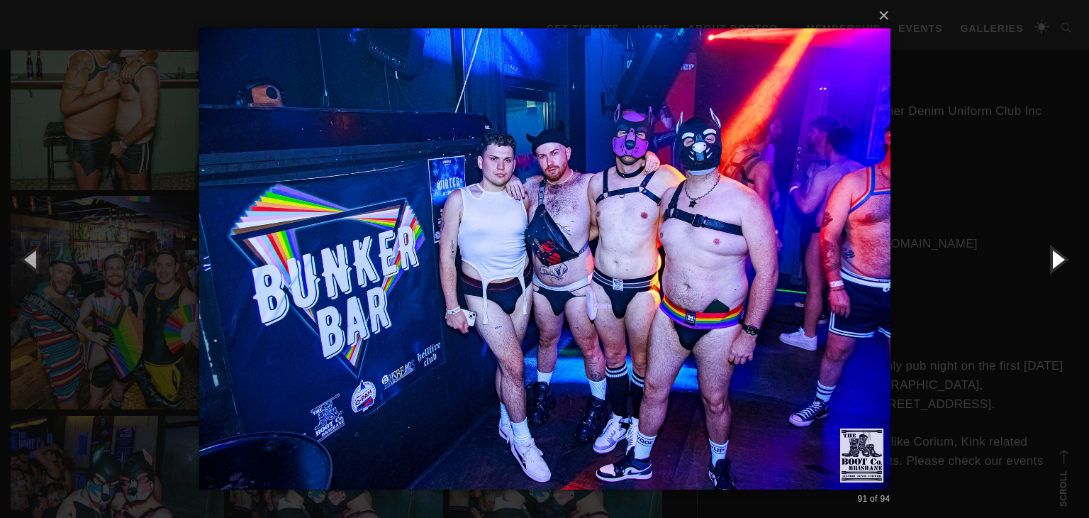
click at [1043, 270] on button "button" at bounding box center [1058, 259] width 64 height 78
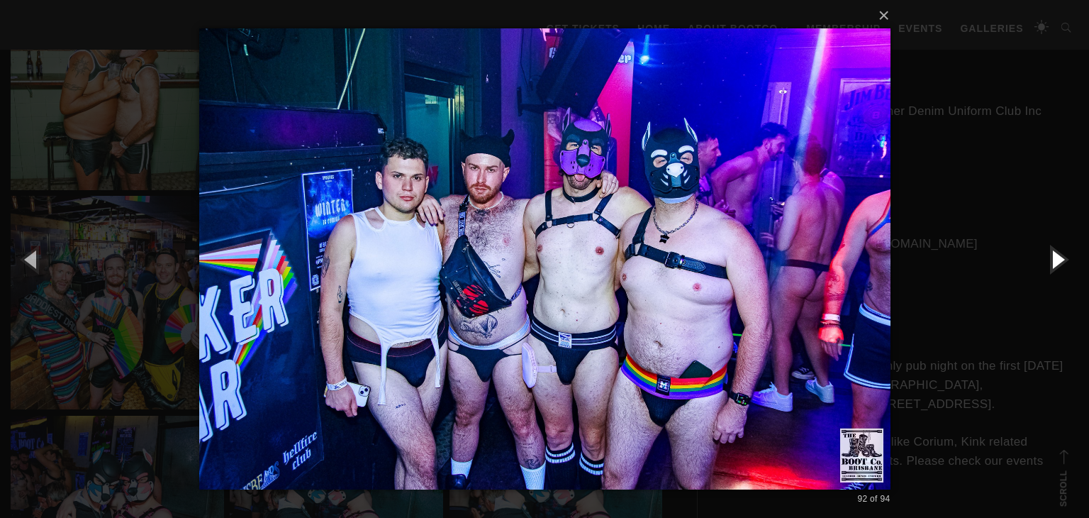
click at [1043, 270] on button "button" at bounding box center [1058, 259] width 64 height 78
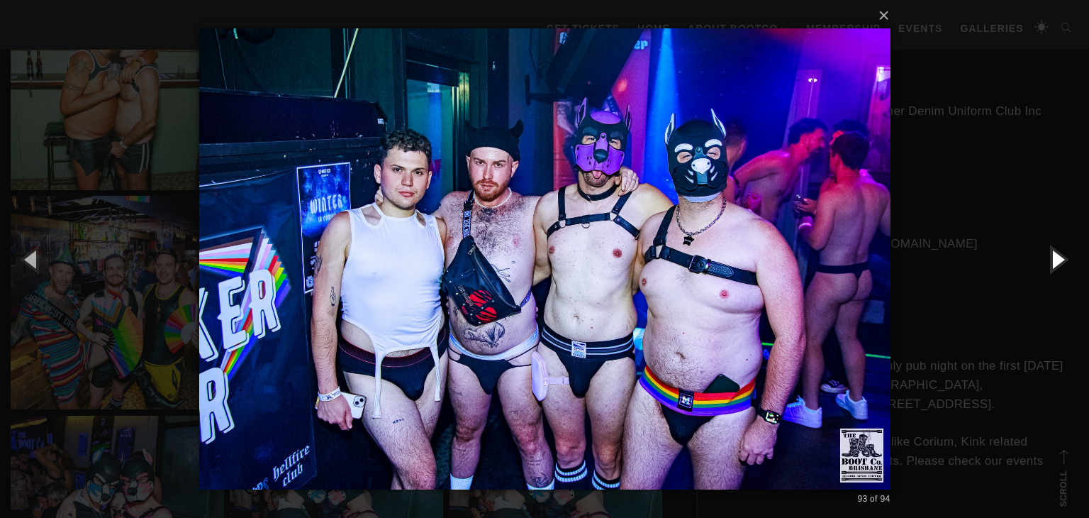
click at [1043, 270] on button "button" at bounding box center [1058, 259] width 64 height 78
